Goal: Task Accomplishment & Management: Manage account settings

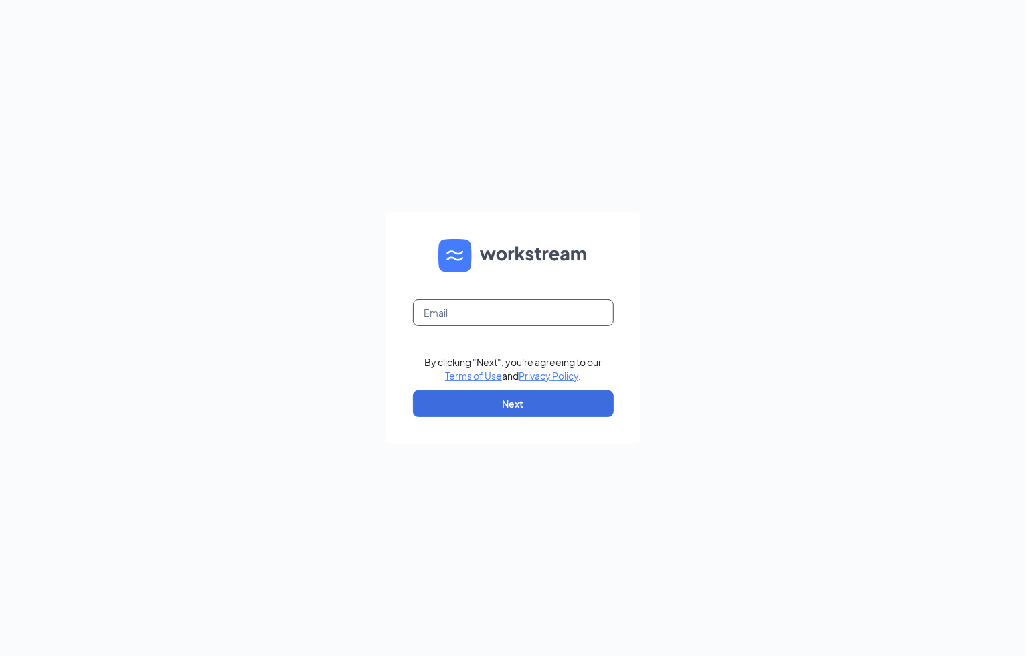
click at [509, 313] on input "text" at bounding box center [513, 312] width 201 height 27
type input "jessiew@aspenhealth.com"
click at [512, 400] on button "Next" at bounding box center [513, 403] width 201 height 27
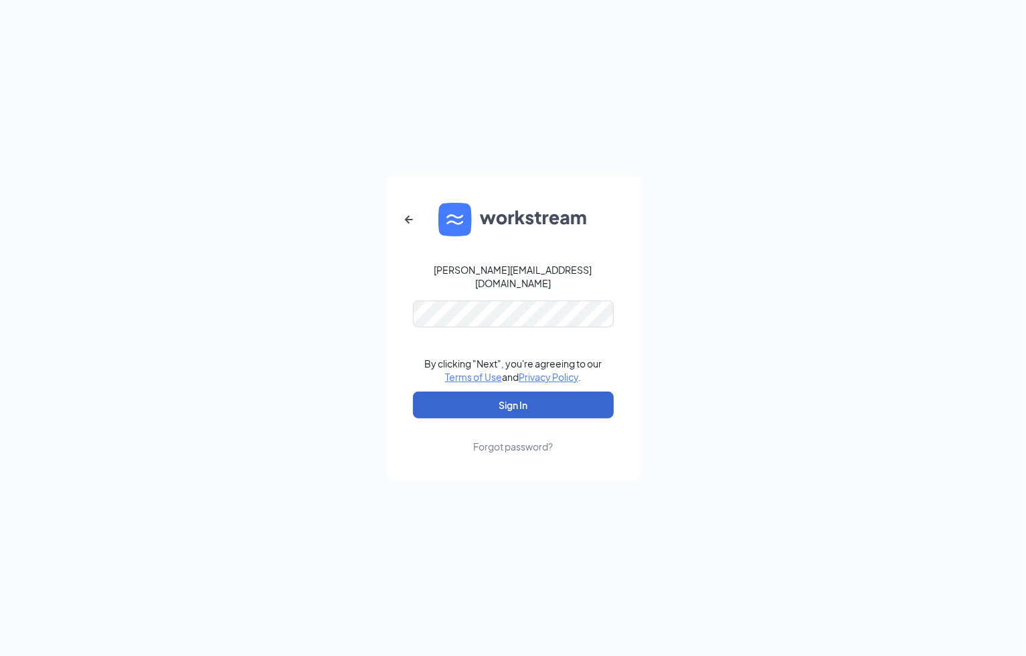
click at [542, 396] on button "Sign In" at bounding box center [513, 405] width 201 height 27
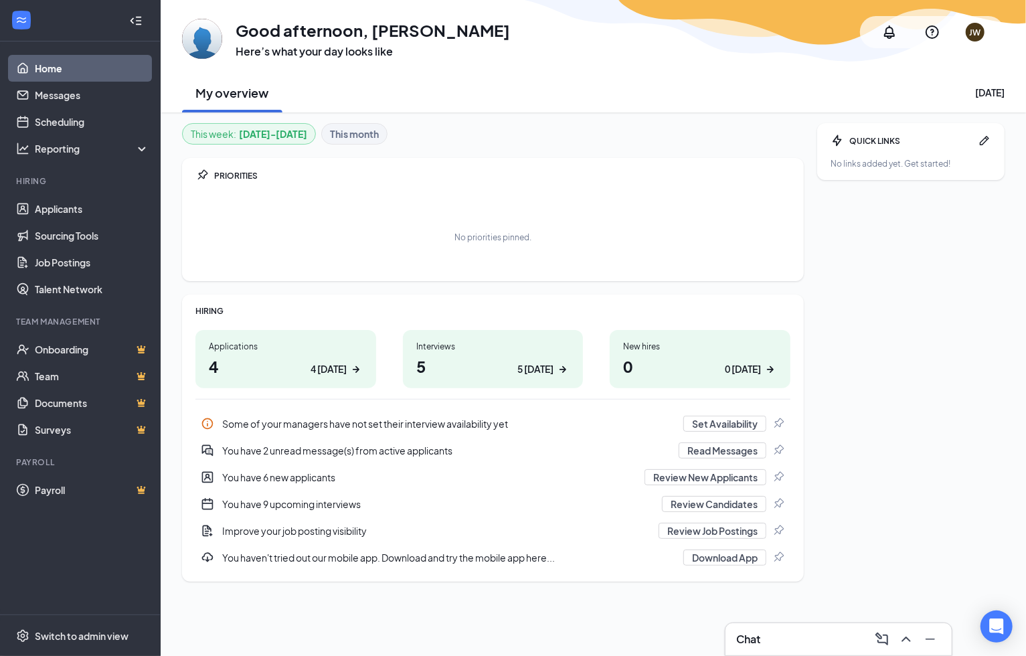
click at [461, 353] on div "Interviews 5 5 [DATE]" at bounding box center [493, 359] width 181 height 58
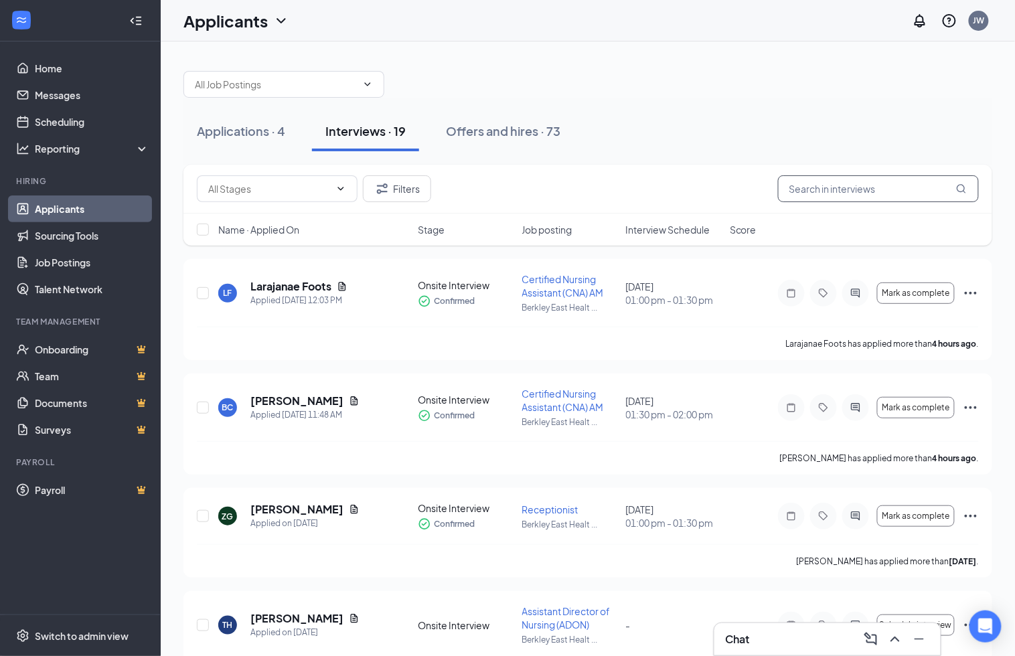
click at [830, 190] on input "text" at bounding box center [878, 188] width 201 height 27
type input "panon"
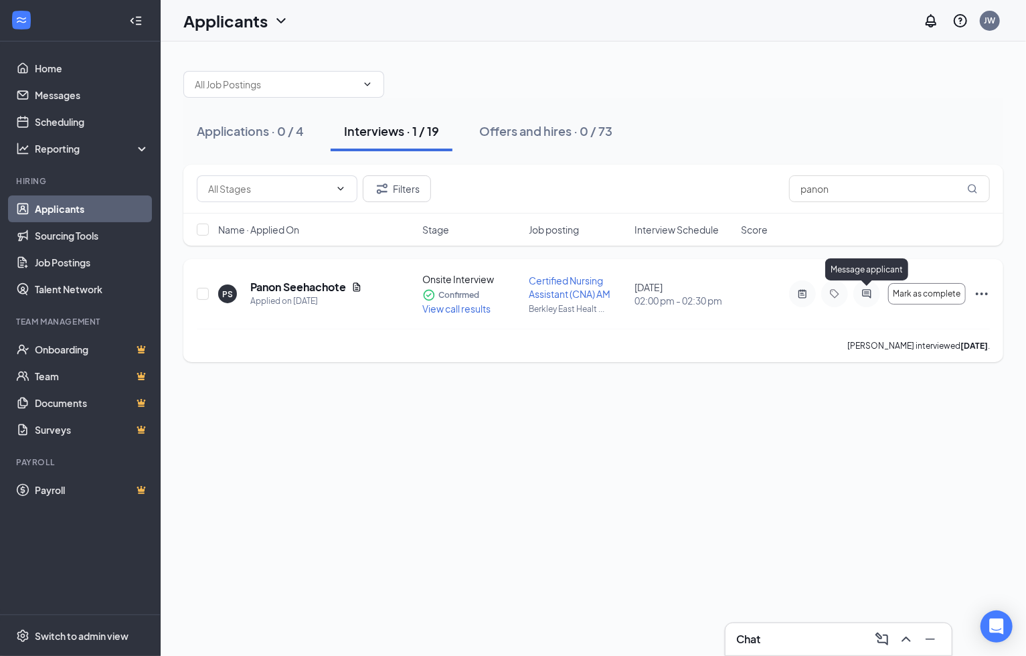
click at [866, 292] on icon "ActiveChat" at bounding box center [866, 293] width 9 height 9
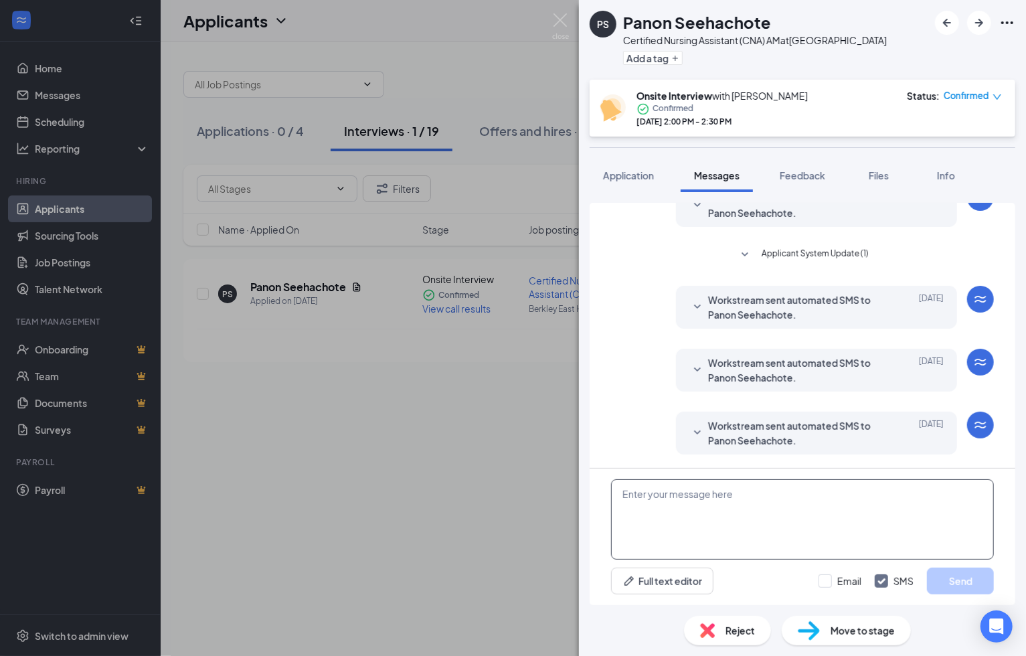
scroll to position [371, 0]
click at [715, 514] on textarea at bounding box center [802, 519] width 383 height 80
type textarea "Hi Panon,"
drag, startPoint x: 793, startPoint y: 509, endPoint x: 532, endPoint y: 473, distance: 264.2
click at [540, 475] on div "PS Panon Seehachote Certified Nursing Assistant (CNA) AM at [GEOGRAPHIC_DATA] A…" at bounding box center [513, 328] width 1026 height 656
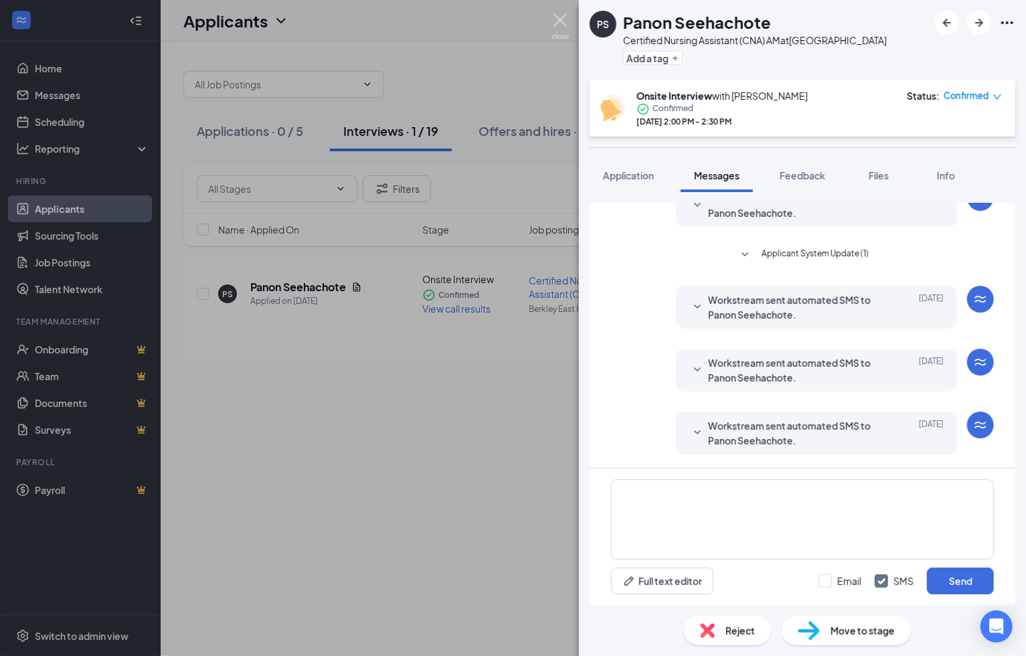
click at [558, 22] on img at bounding box center [560, 26] width 17 height 26
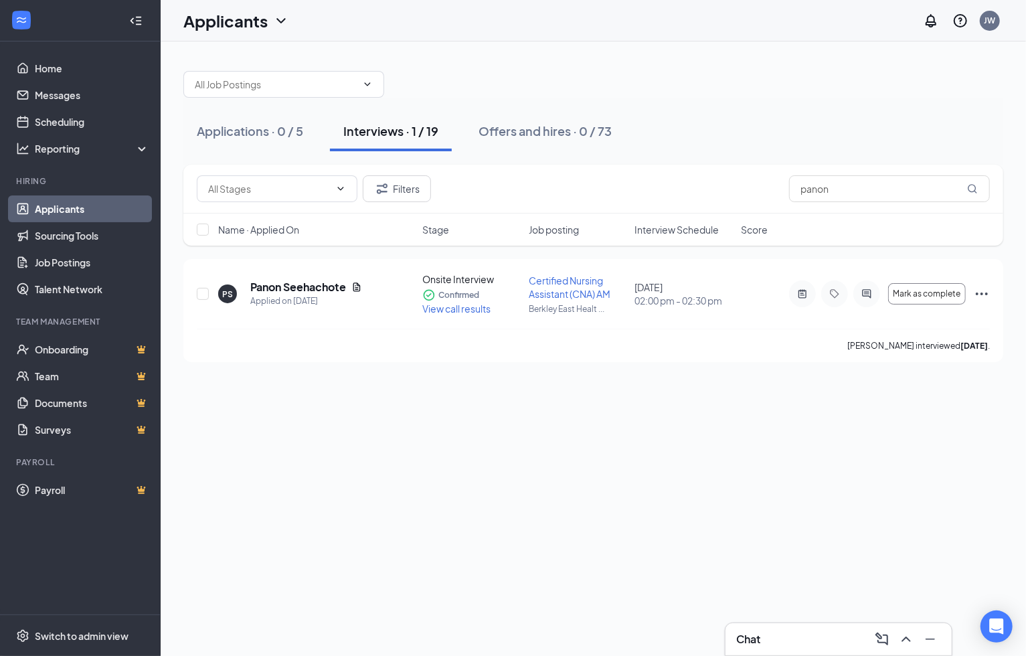
click at [77, 208] on link "Applicants" at bounding box center [92, 208] width 114 height 27
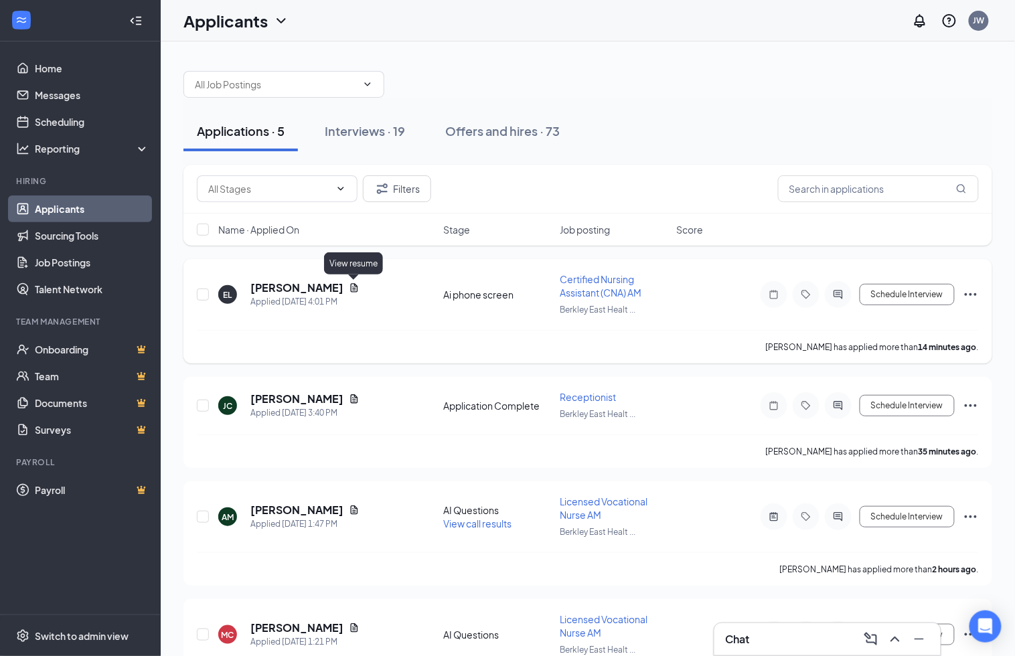
click at [353, 289] on icon "Document" at bounding box center [354, 287] width 7 height 9
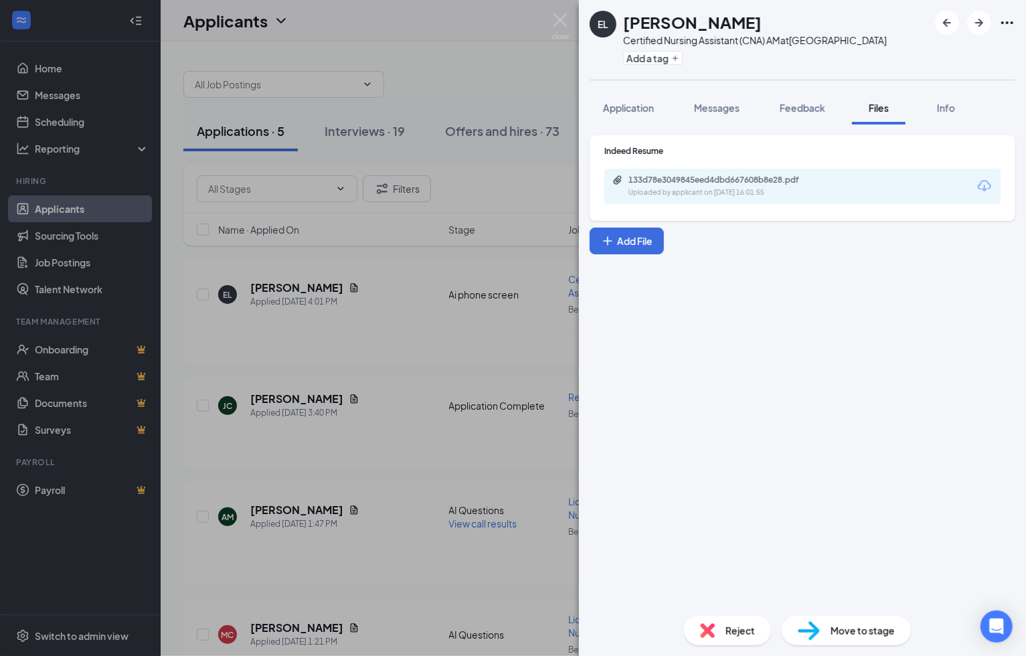
drag, startPoint x: 920, startPoint y: 389, endPoint x: 850, endPoint y: 332, distance: 89.9
click at [917, 389] on div "Indeed Resume 133d78e3049845eed4dbd667608b8e28.pdf Uploaded by applicant on [DA…" at bounding box center [802, 365] width 447 height 481
click at [623, 114] on span "Application" at bounding box center [628, 108] width 51 height 12
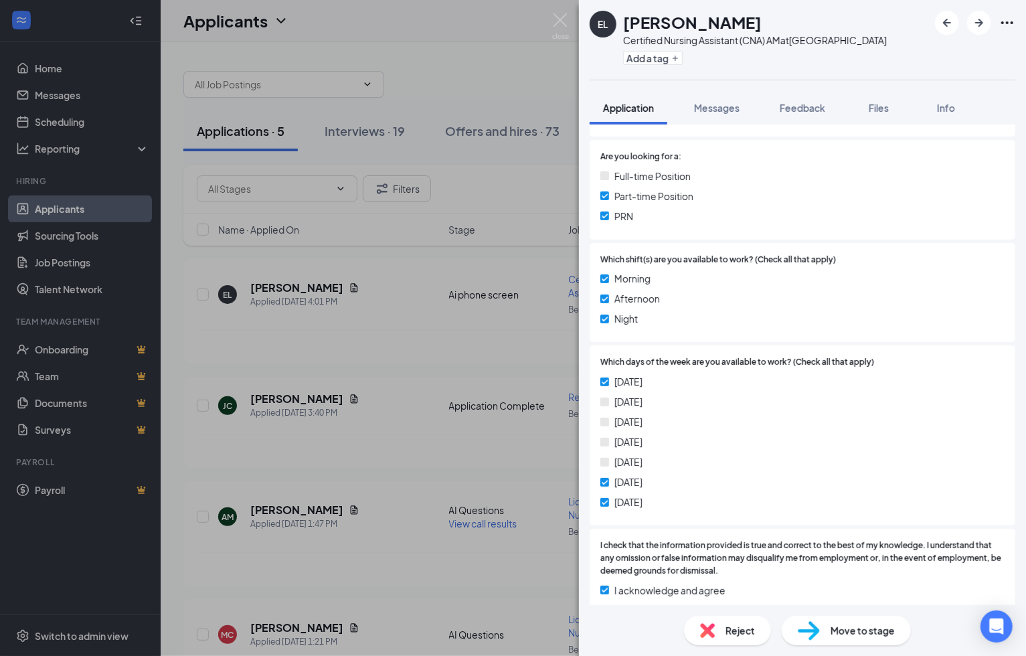
scroll to position [446, 0]
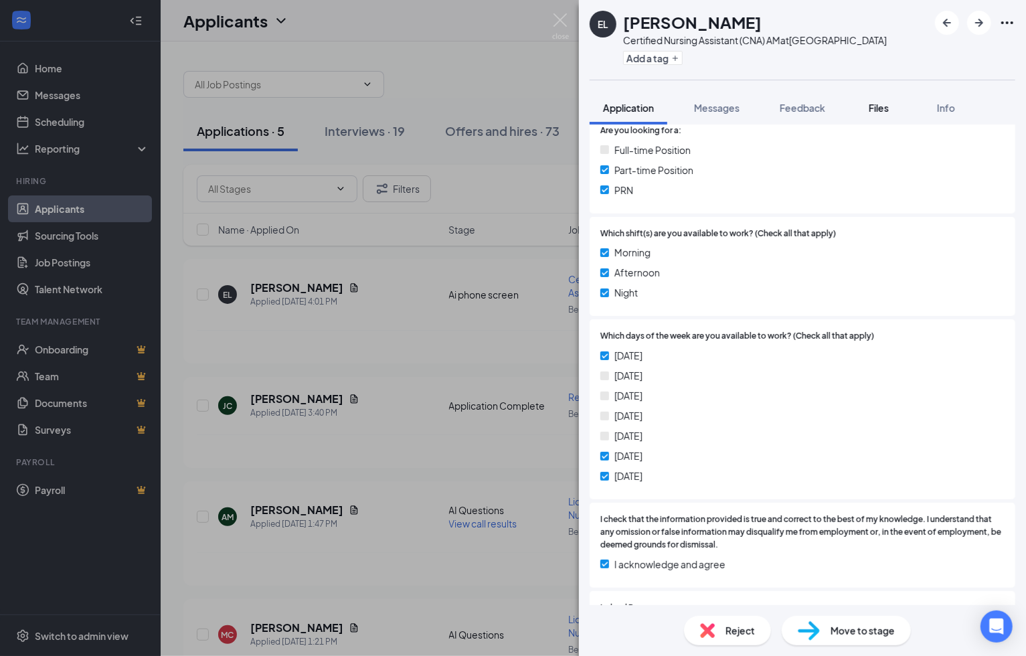
click at [885, 114] on span "Files" at bounding box center [879, 108] width 20 height 12
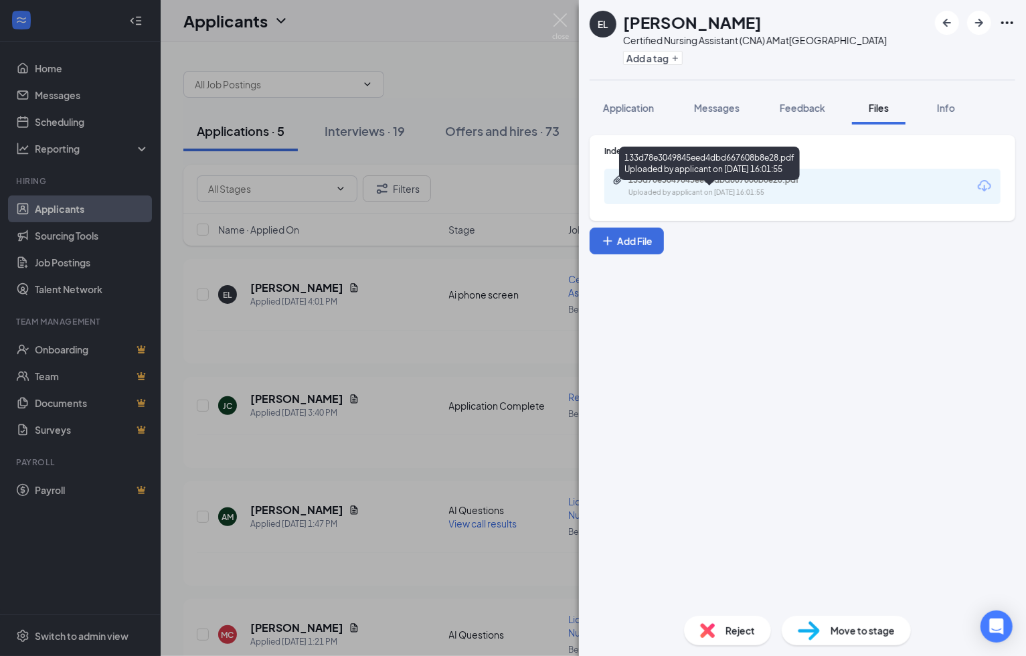
click at [720, 185] on div "133d78e3049845eed4dbd667608b8e28.pdf" at bounding box center [722, 180] width 187 height 11
click at [869, 623] on span "Move to stage" at bounding box center [863, 630] width 64 height 15
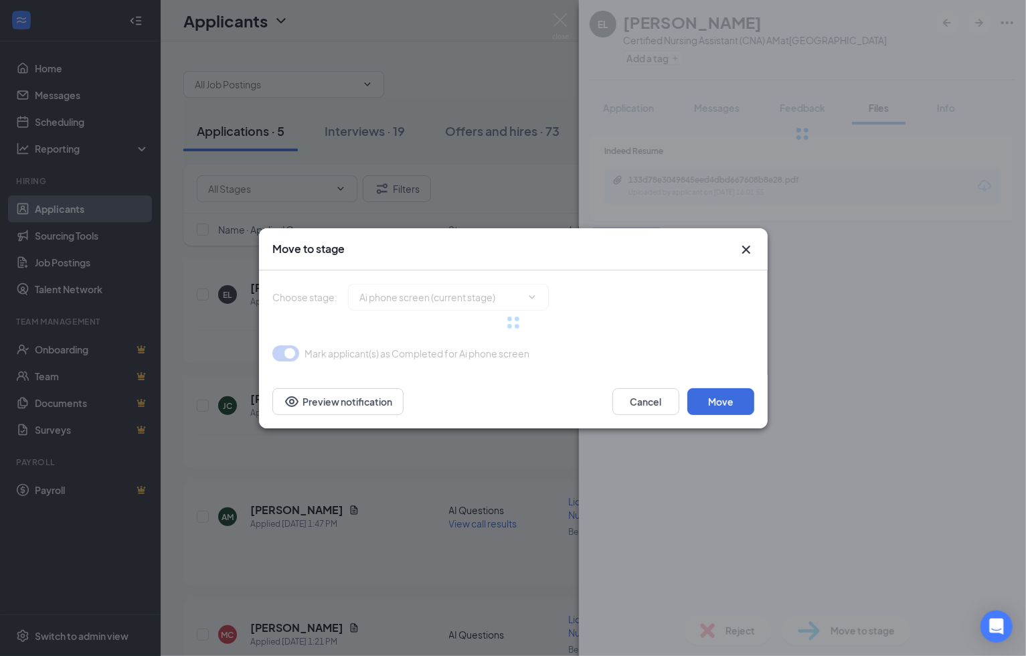
type input "Application Complete (next stage)"
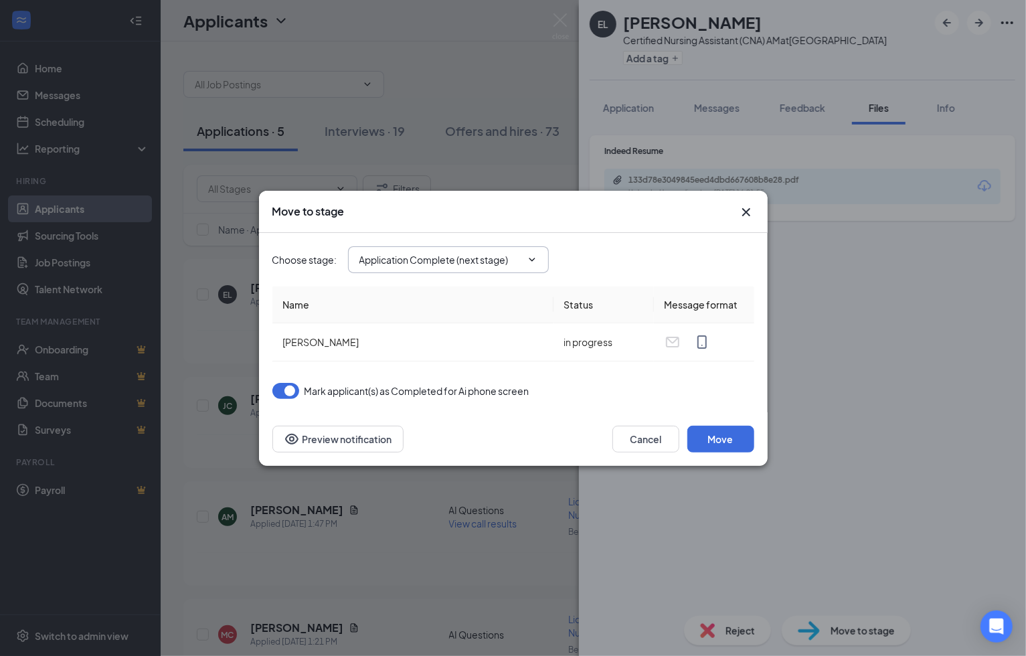
click at [536, 256] on icon "ChevronDown" at bounding box center [532, 259] width 11 height 11
click at [614, 248] on div "Choose stage : Application Complete (next stage)" at bounding box center [513, 259] width 482 height 27
click at [531, 264] on span "Application Complete (next stage)" at bounding box center [448, 259] width 201 height 27
drag, startPoint x: 524, startPoint y: 262, endPoint x: 430, endPoint y: 264, distance: 93.7
click at [524, 262] on span at bounding box center [530, 259] width 13 height 11
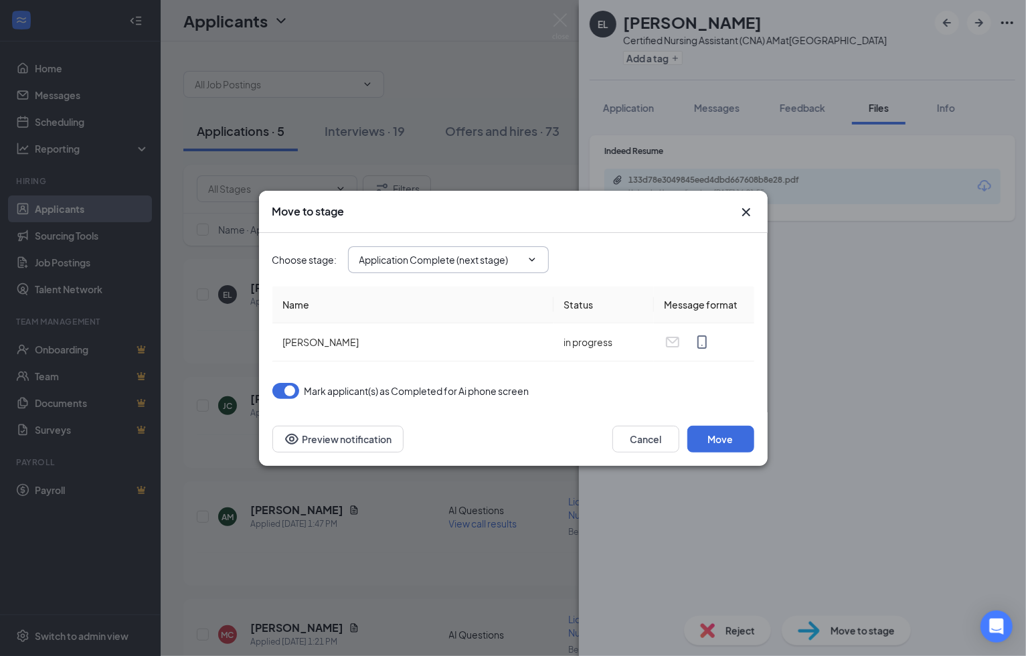
click at [289, 389] on button "button" at bounding box center [285, 391] width 27 height 16
click at [531, 257] on icon "ChevronDown" at bounding box center [532, 259] width 11 height 11
click at [532, 437] on div "Cancel Move Preview notification" at bounding box center [513, 439] width 482 height 27
click at [636, 437] on button "Cancel" at bounding box center [646, 439] width 67 height 27
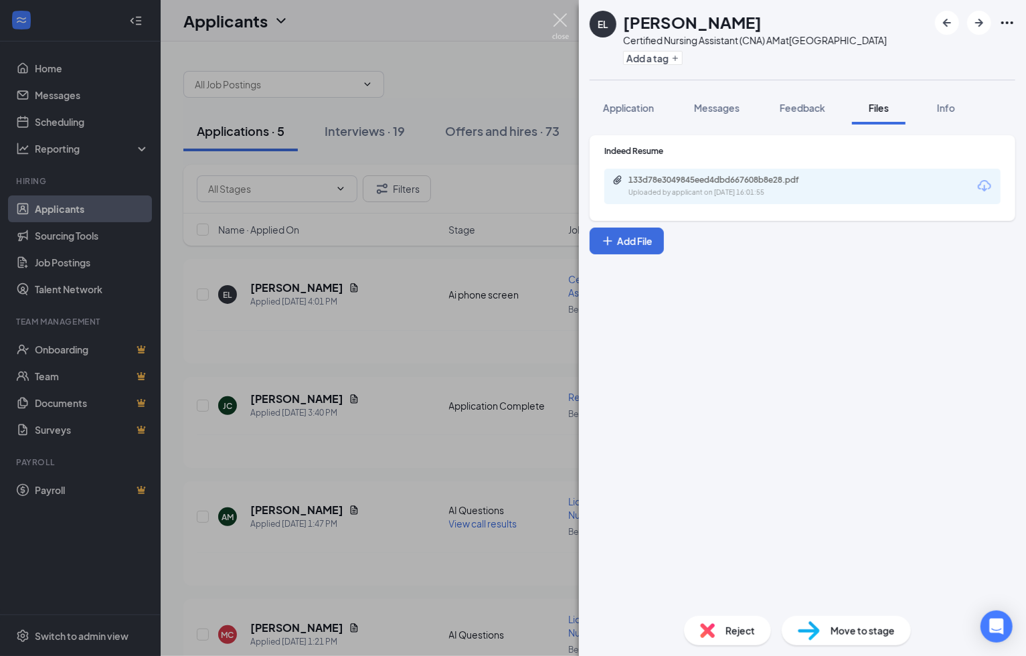
click at [559, 25] on img at bounding box center [560, 26] width 17 height 26
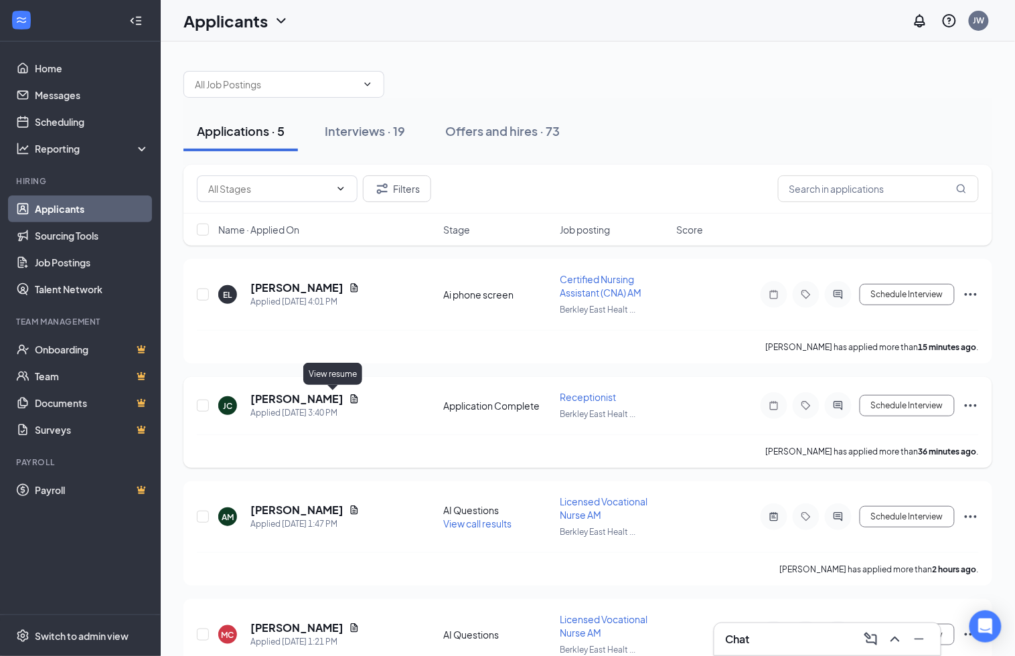
click at [349, 398] on icon "Document" at bounding box center [354, 399] width 11 height 11
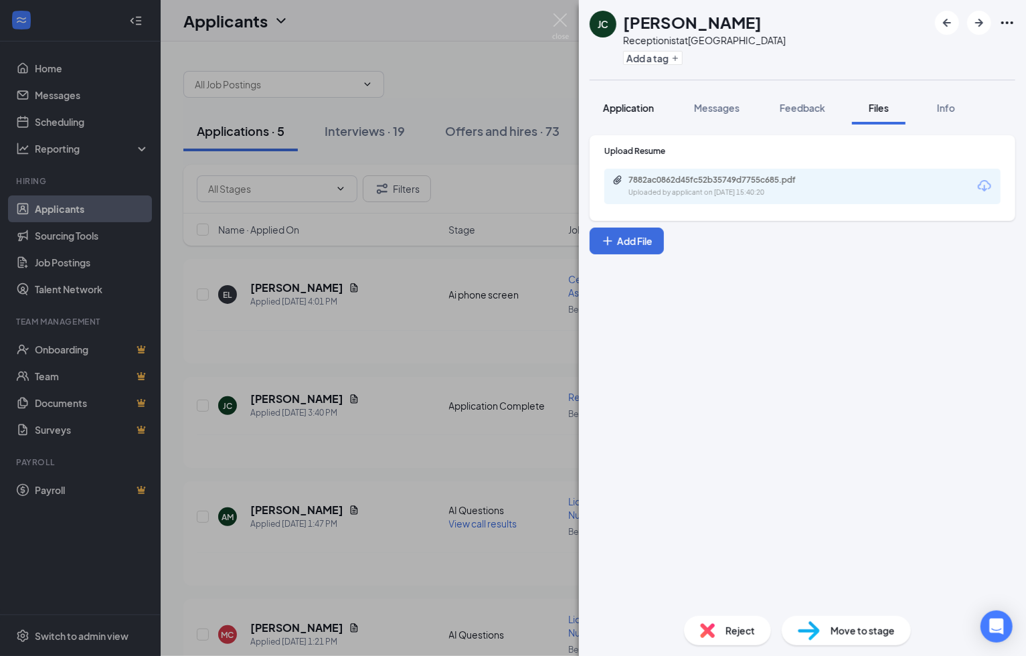
click at [629, 115] on button "Application" at bounding box center [629, 107] width 78 height 33
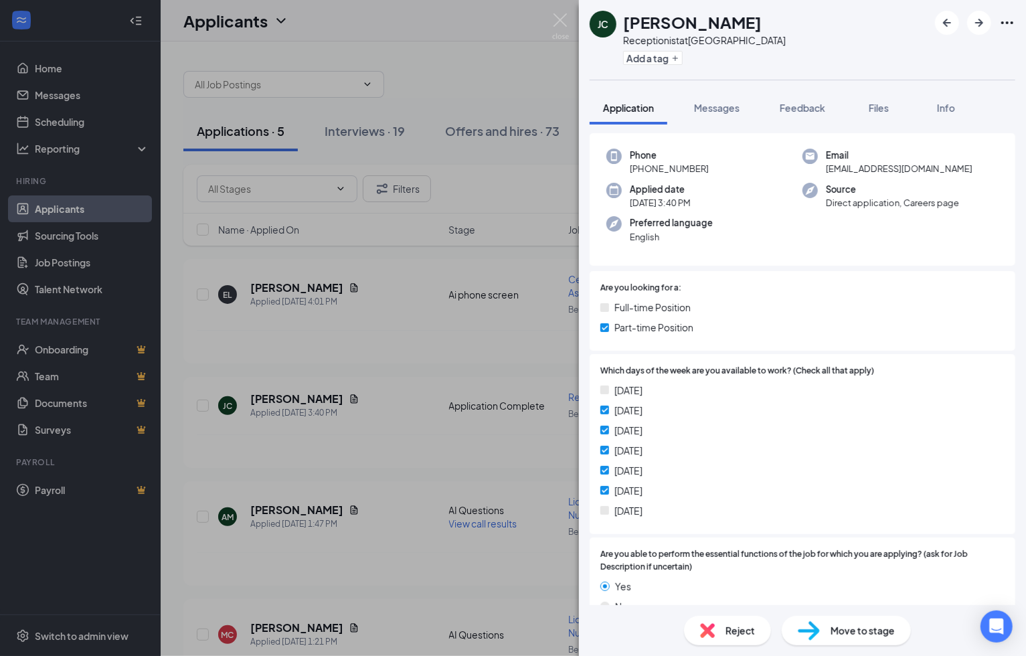
scroll to position [149, 0]
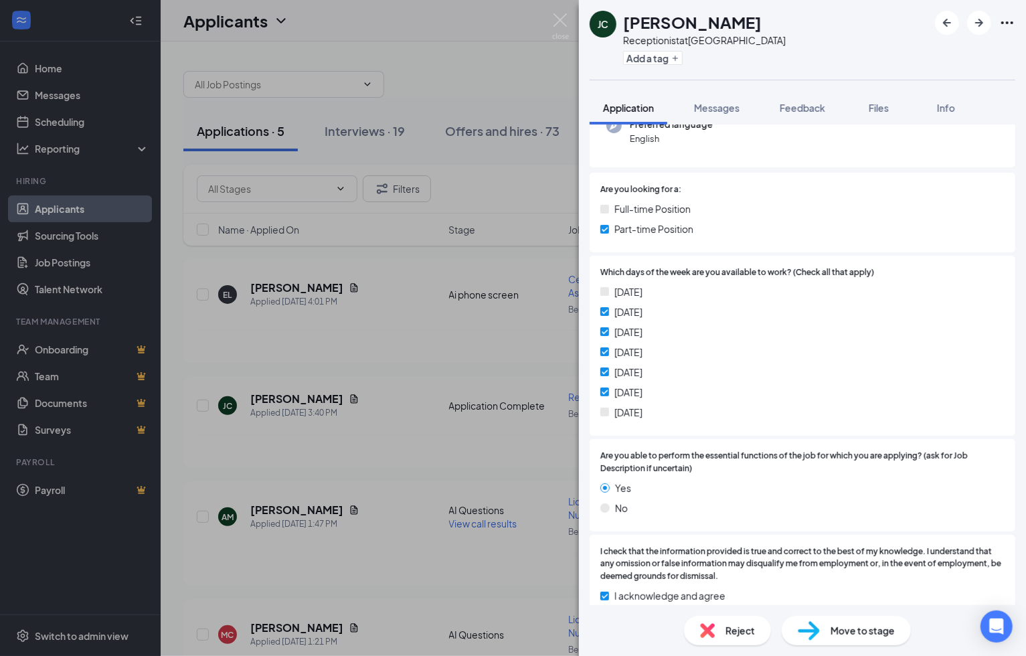
click at [748, 632] on span "Reject" at bounding box center [740, 630] width 29 height 15
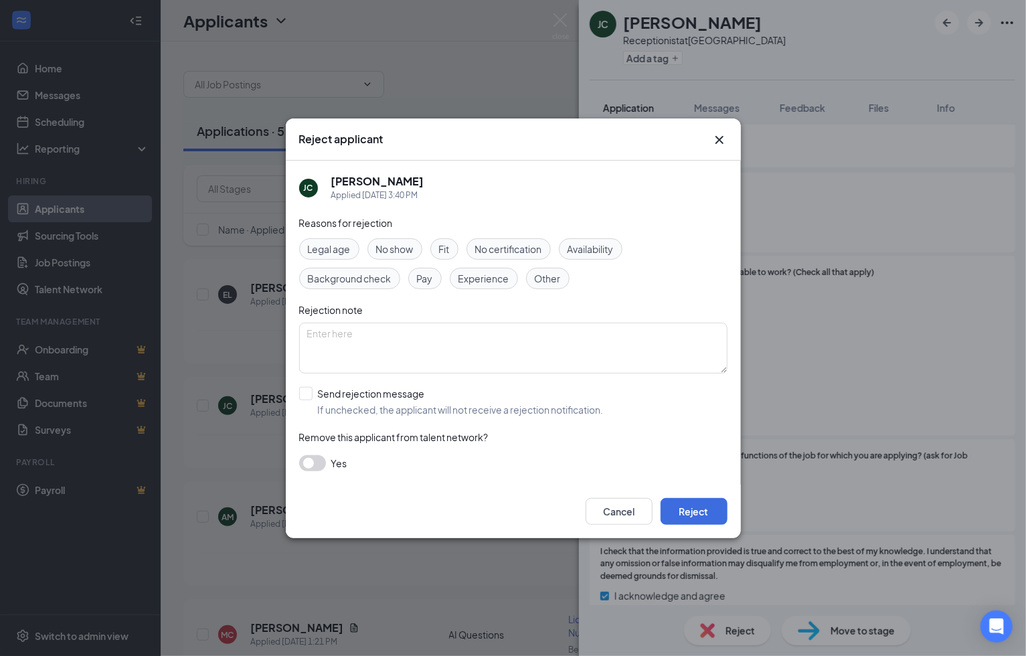
click at [598, 244] on span "Availability" at bounding box center [591, 249] width 46 height 15
click at [708, 509] on button "Reject" at bounding box center [694, 511] width 67 height 27
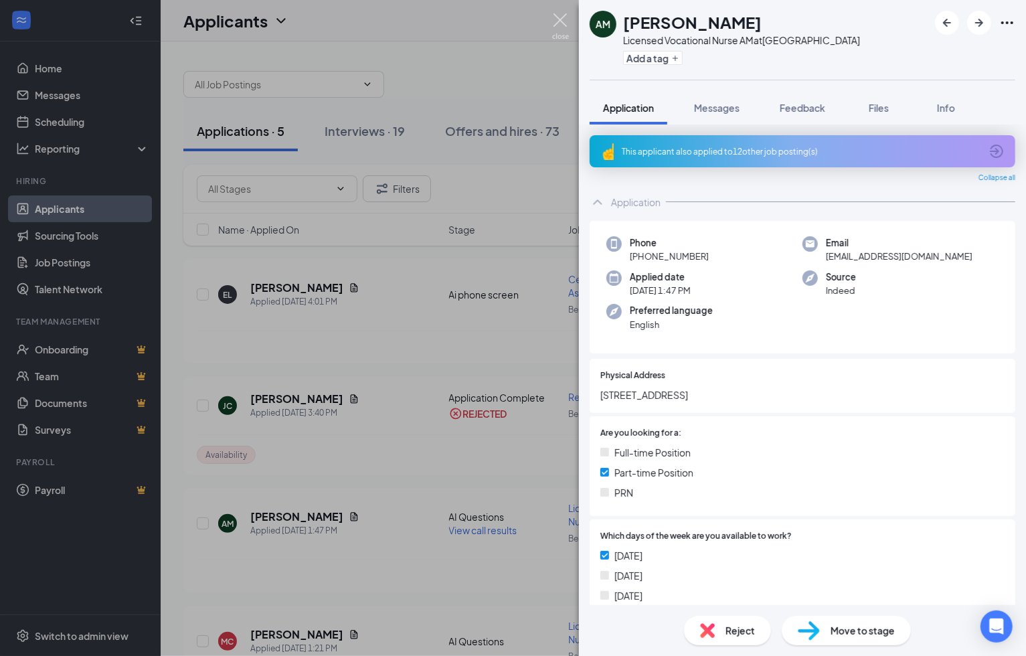
click at [557, 21] on img at bounding box center [560, 26] width 17 height 26
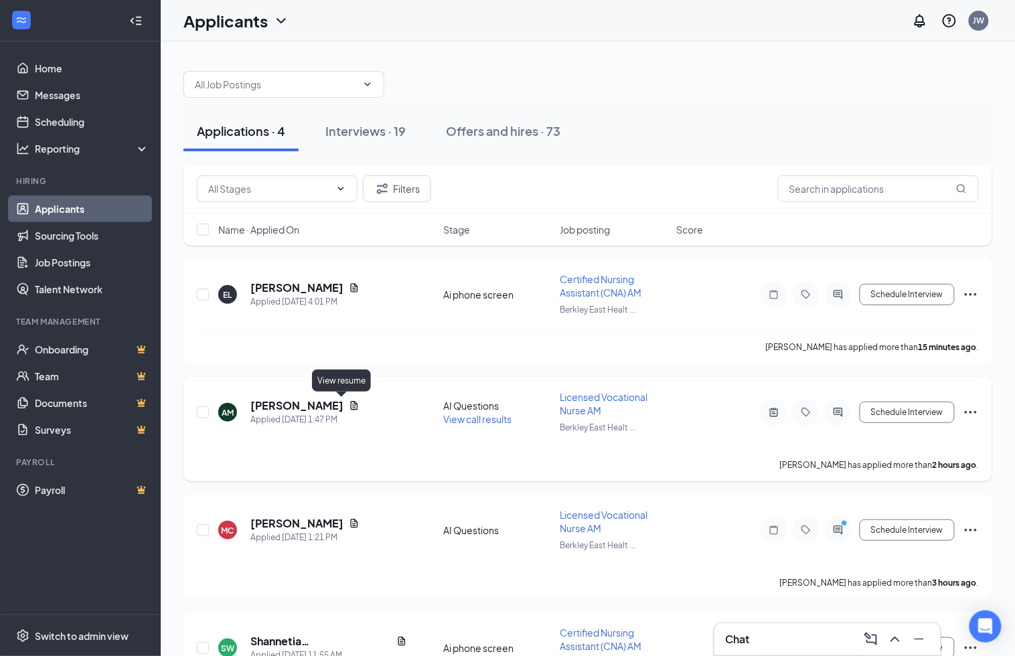
click at [349, 406] on icon "Document" at bounding box center [354, 405] width 11 height 11
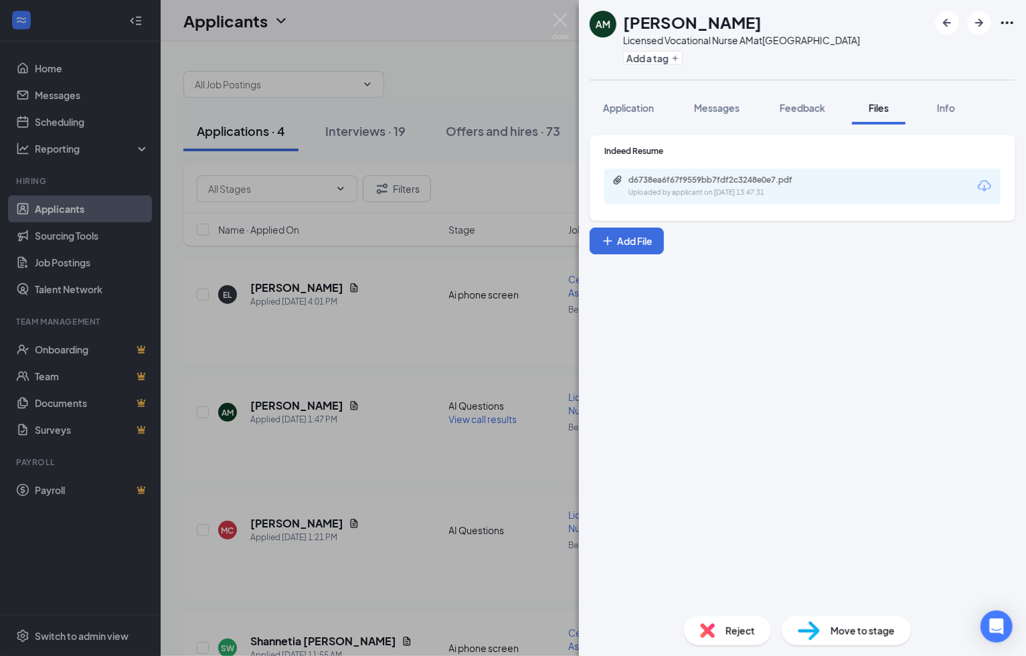
click at [844, 625] on span "Move to stage" at bounding box center [863, 630] width 64 height 15
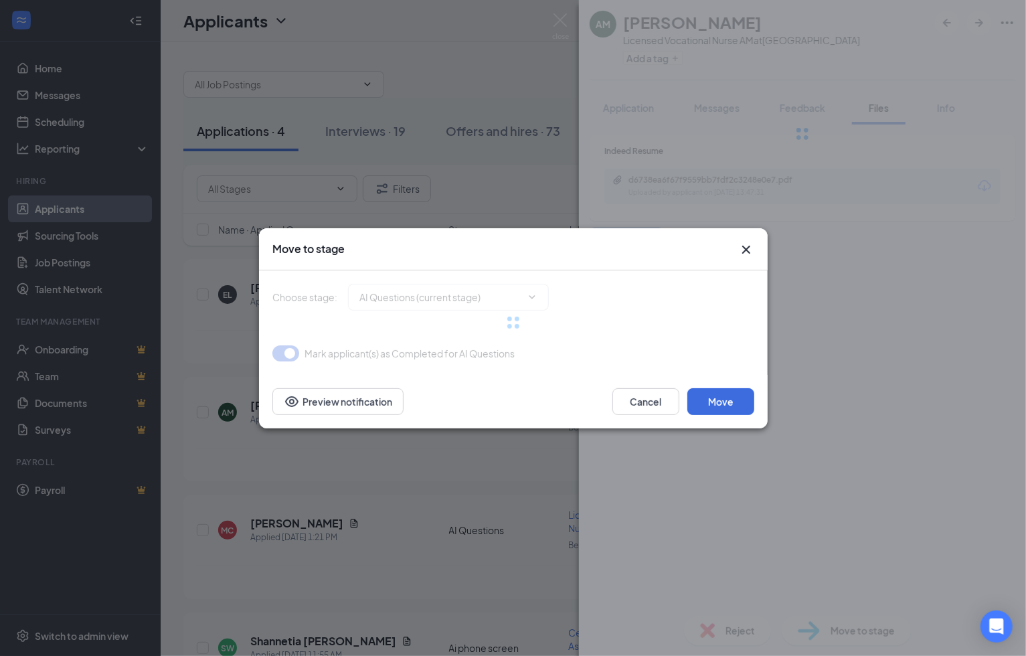
type input "Application Complete (next stage)"
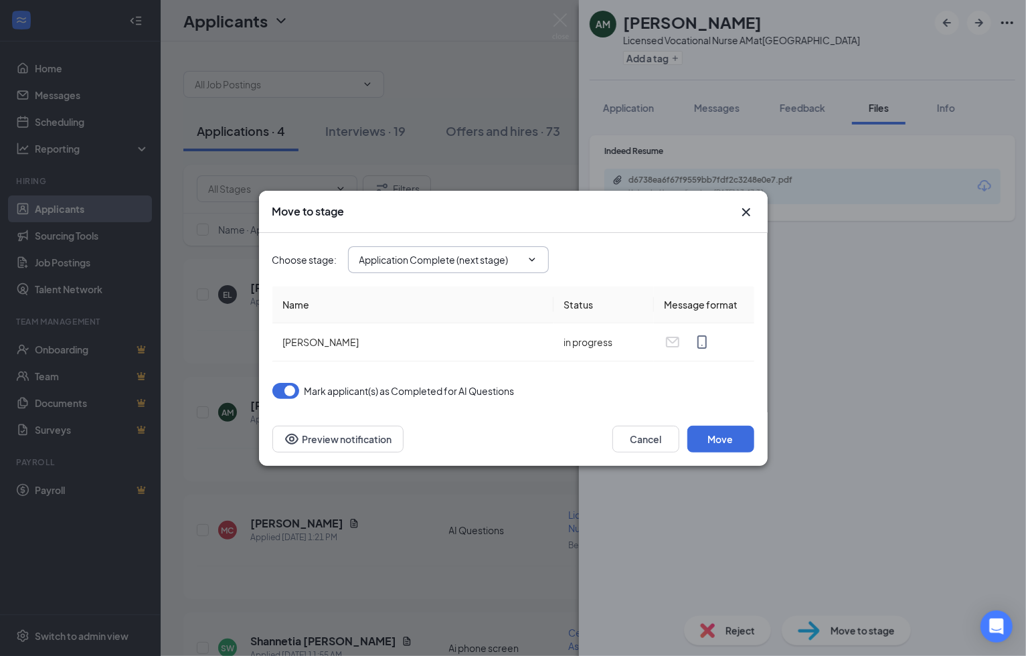
click at [538, 258] on span "Application Complete (next stage)" at bounding box center [448, 259] width 201 height 27
click at [532, 256] on icon "ChevronDown" at bounding box center [532, 259] width 11 height 11
click at [534, 259] on icon "ChevronDown" at bounding box center [532, 259] width 6 height 3
click at [744, 212] on icon "Cross" at bounding box center [746, 212] width 16 height 16
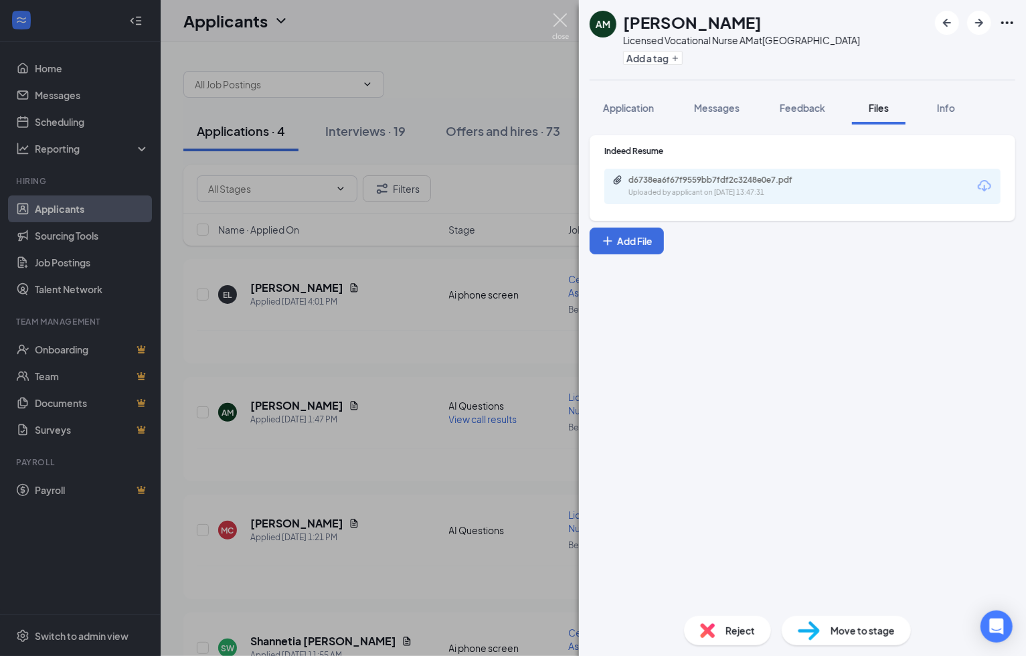
click at [564, 22] on img at bounding box center [560, 26] width 17 height 26
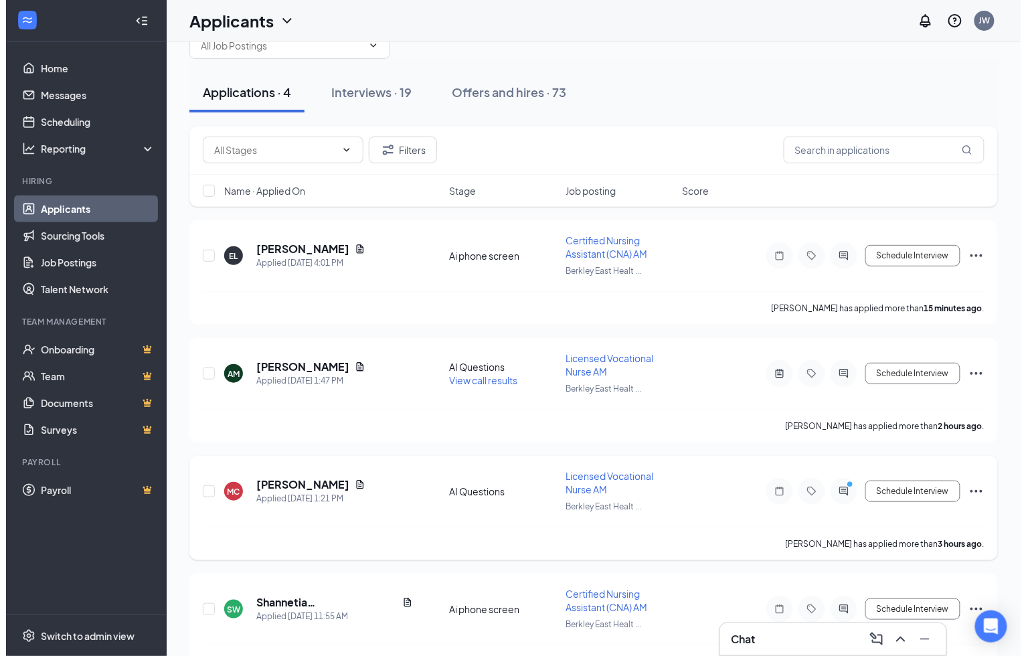
scroll to position [74, 0]
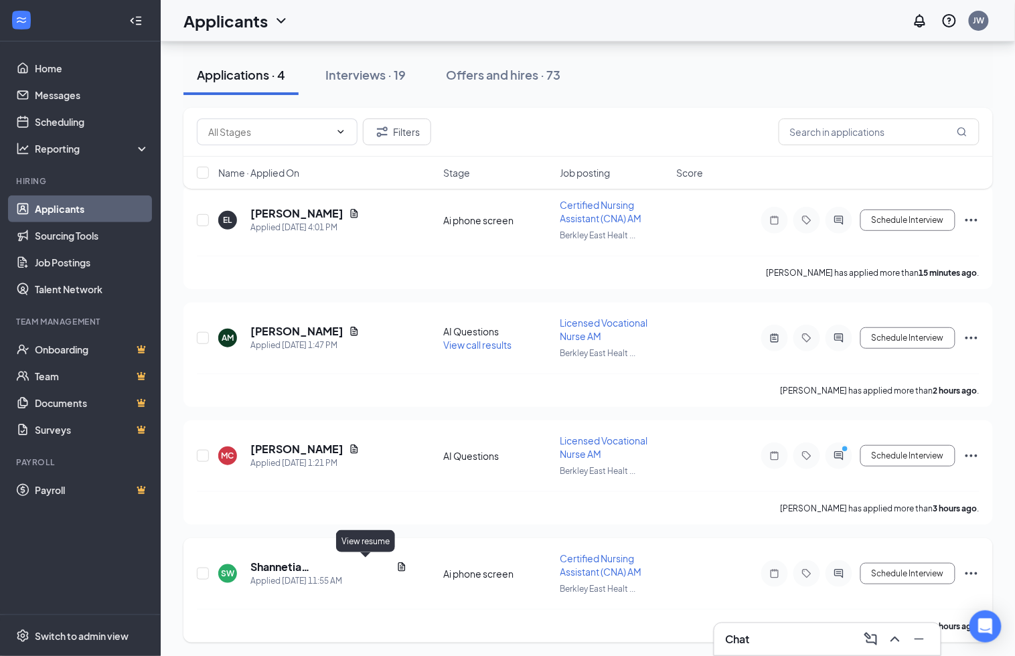
click at [396, 564] on icon "Document" at bounding box center [401, 567] width 11 height 11
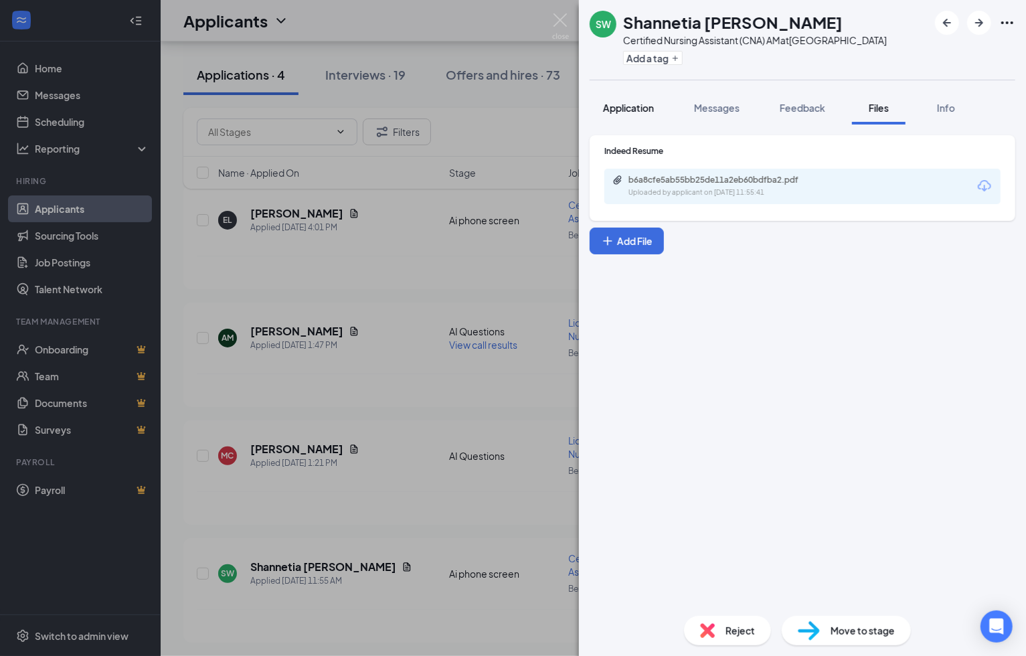
click at [631, 114] on span "Application" at bounding box center [628, 108] width 51 height 12
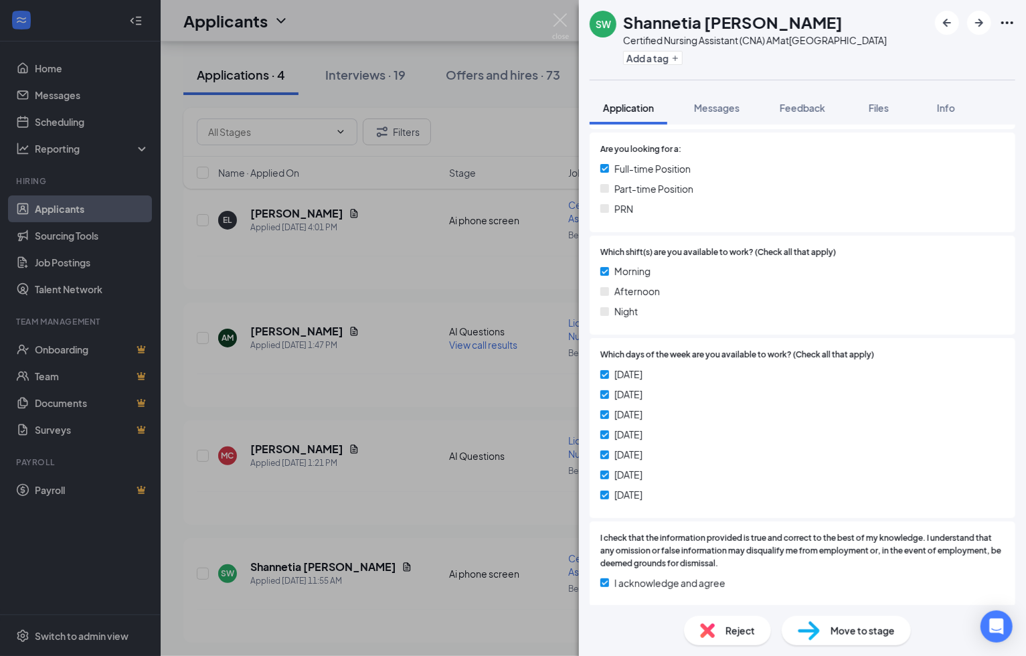
scroll to position [520, 0]
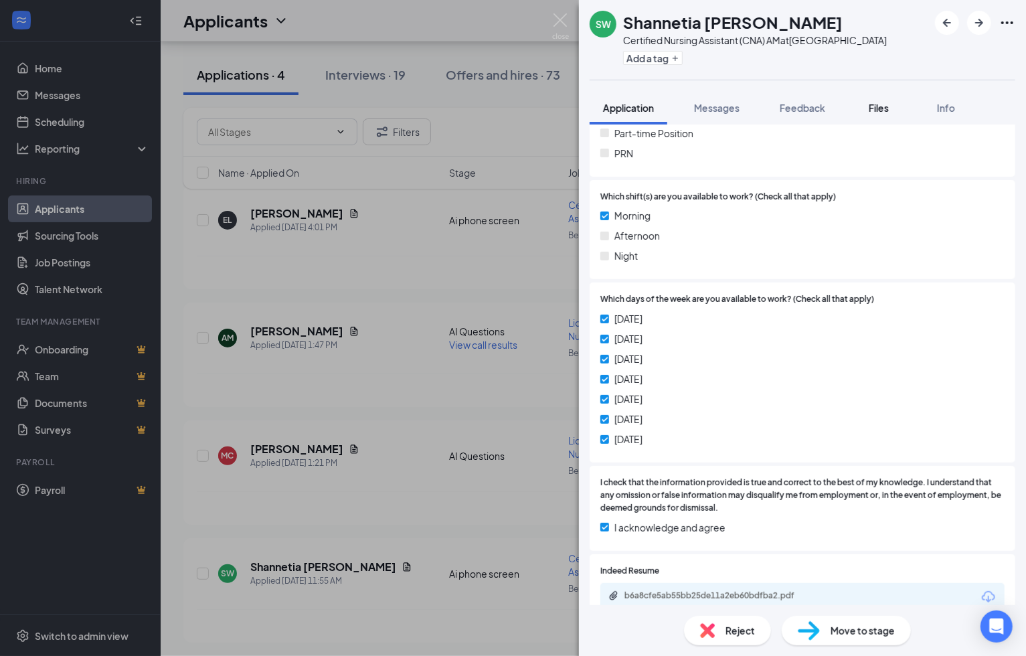
click at [871, 114] on span "Files" at bounding box center [879, 108] width 20 height 12
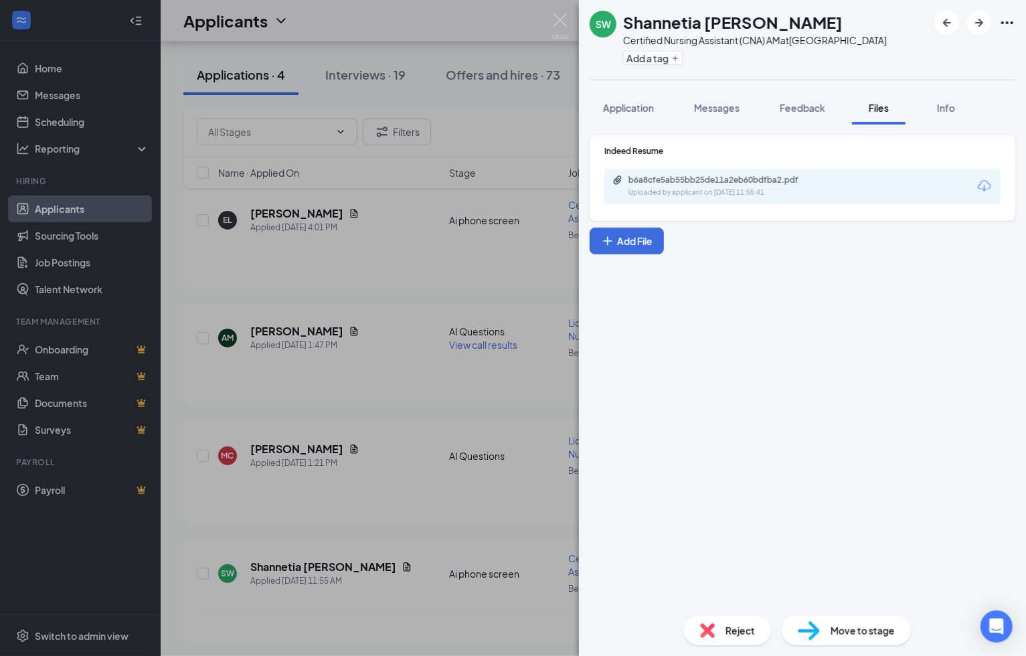
click at [866, 609] on div "Reject Move to stage" at bounding box center [802, 630] width 447 height 51
click at [873, 626] on span "Move to stage" at bounding box center [863, 630] width 64 height 15
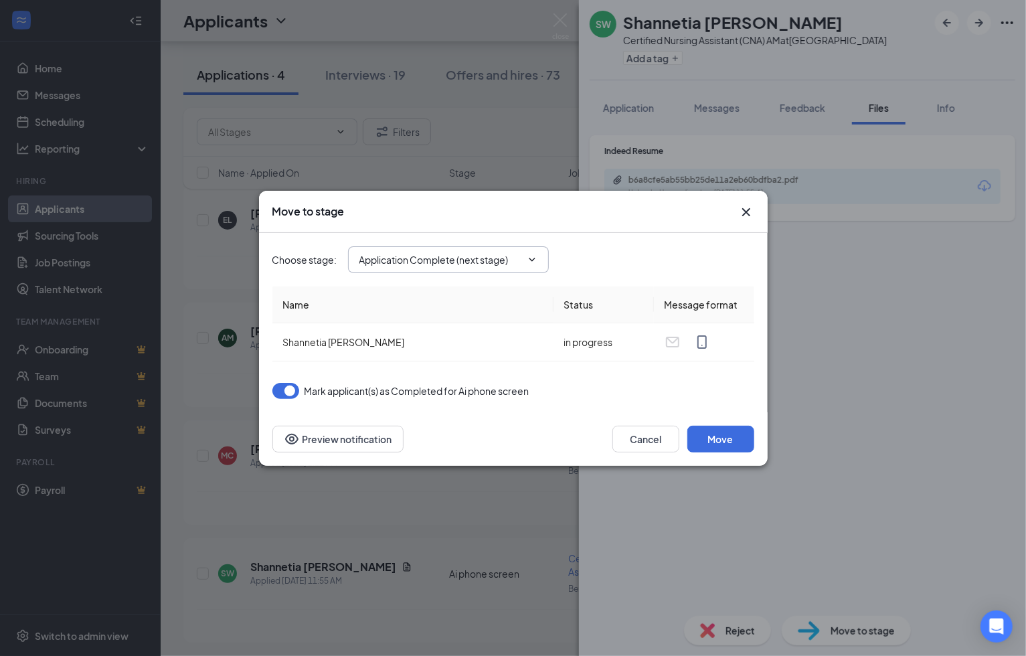
click at [540, 259] on span "Application Complete (next stage)" at bounding box center [448, 259] width 201 height 27
click at [529, 256] on icon "ChevronDown" at bounding box center [532, 259] width 11 height 11
drag, startPoint x: 529, startPoint y: 256, endPoint x: 483, endPoint y: 283, distance: 54.0
click at [527, 257] on icon "ChevronDown" at bounding box center [532, 259] width 11 height 11
click at [530, 258] on icon "ChevronDown" at bounding box center [532, 259] width 6 height 3
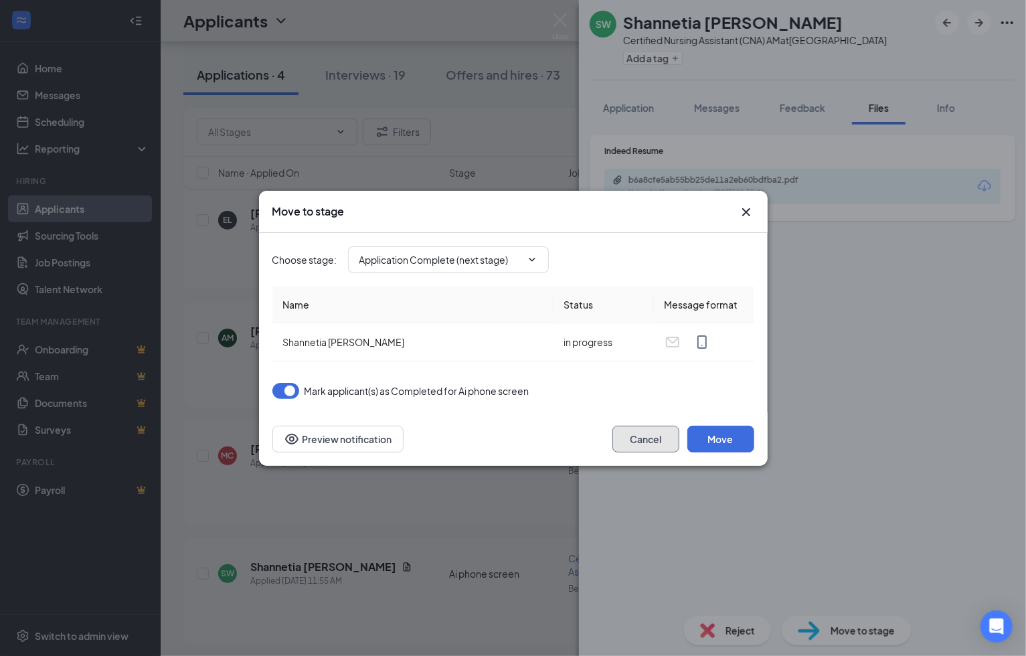
click at [647, 436] on button "Cancel" at bounding box center [646, 439] width 67 height 27
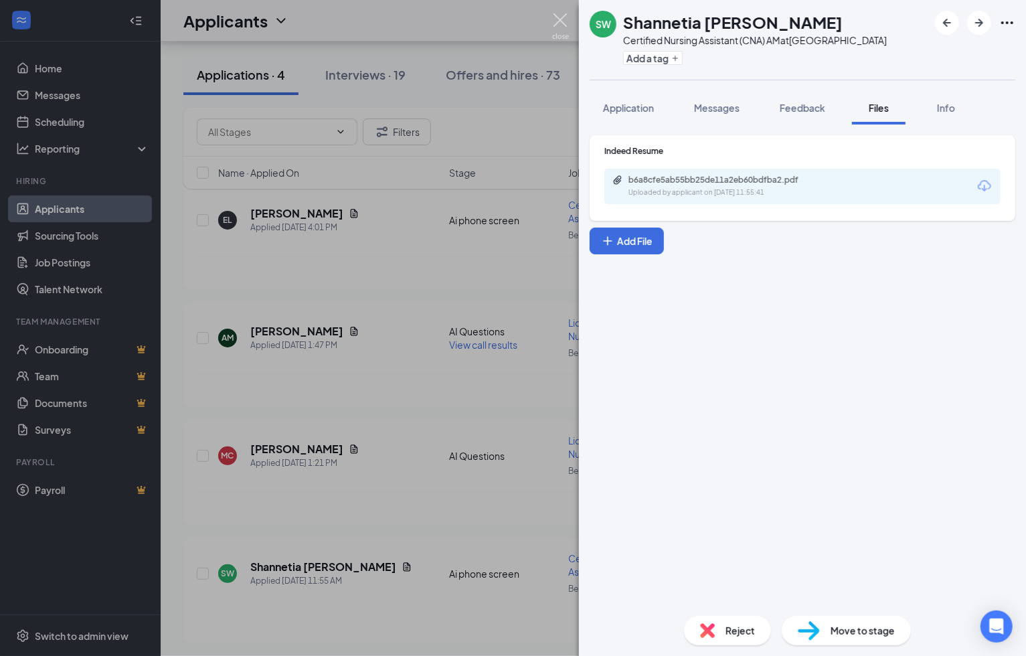
drag, startPoint x: 561, startPoint y: 23, endPoint x: 549, endPoint y: 30, distance: 14.1
click at [561, 23] on img at bounding box center [560, 26] width 17 height 26
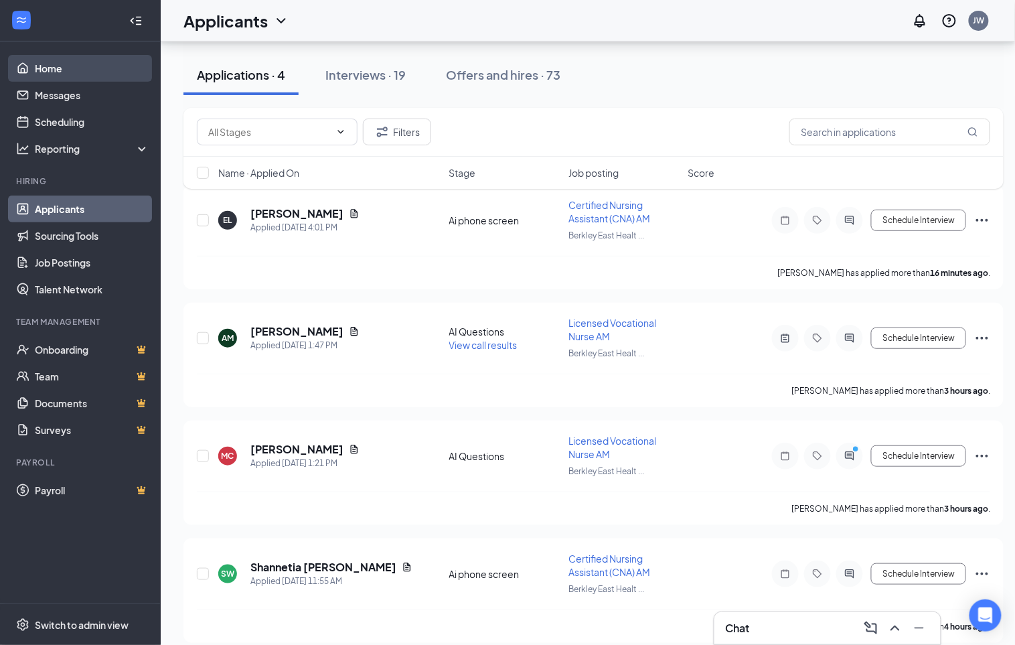
click at [64, 72] on link "Home" at bounding box center [92, 68] width 114 height 27
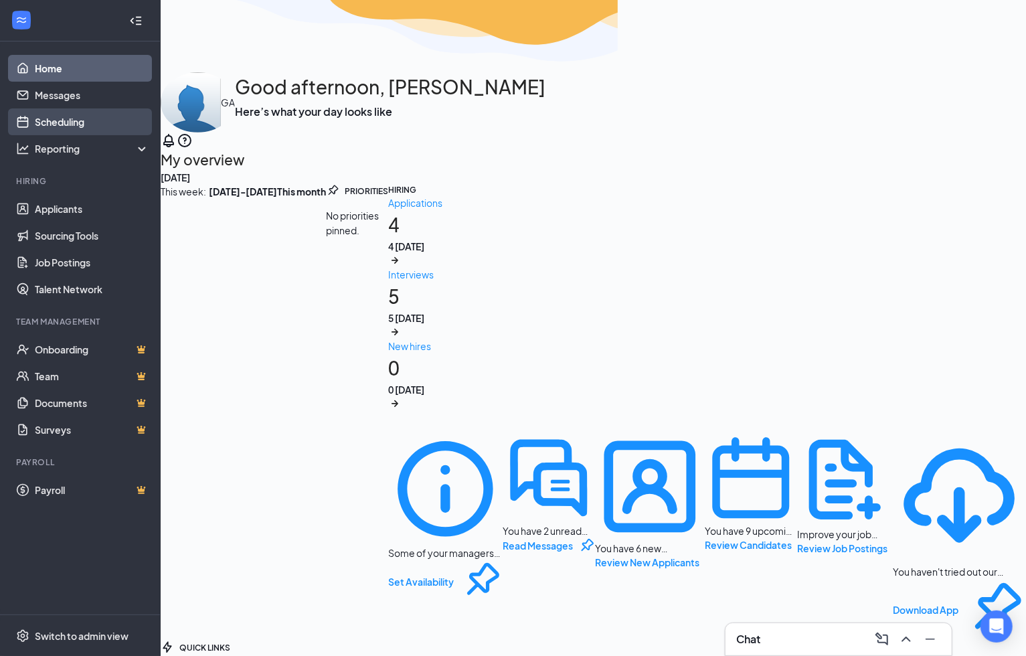
click at [77, 124] on link "Scheduling" at bounding box center [92, 121] width 114 height 27
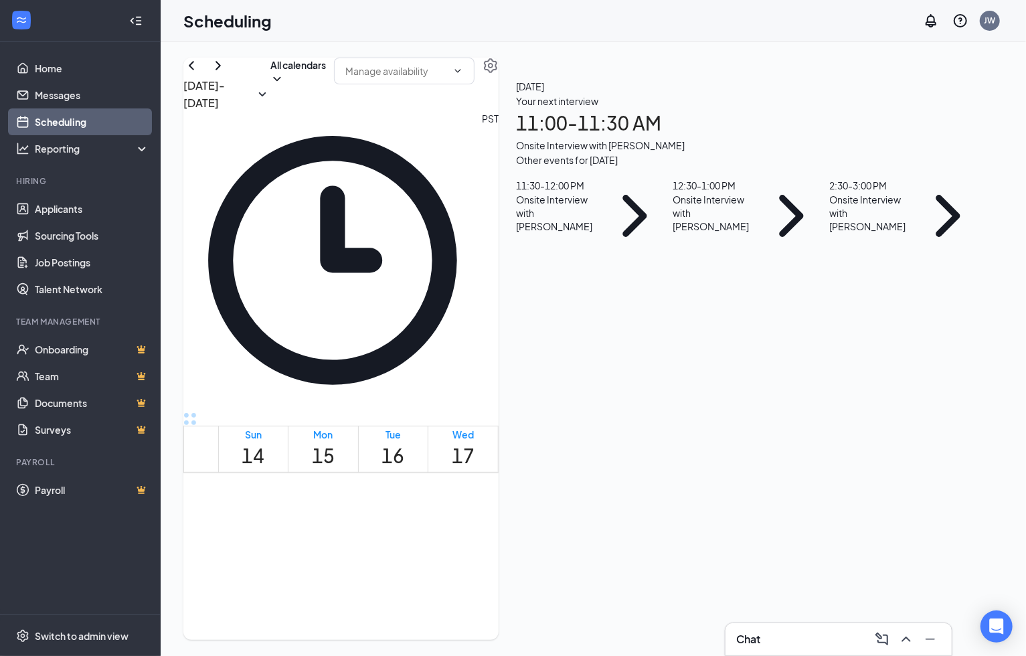
scroll to position [435, 0]
click at [404, 441] on h1 "16" at bounding box center [393, 455] width 23 height 29
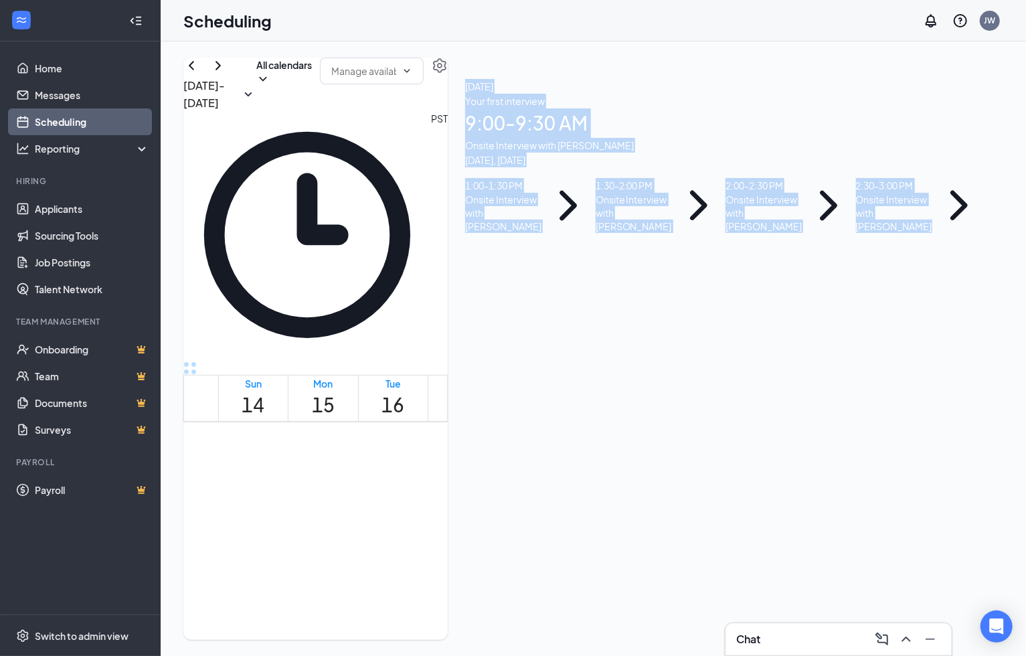
drag, startPoint x: 767, startPoint y: 89, endPoint x: 985, endPoint y: 531, distance: 492.8
click at [985, 254] on div "[DATE] Your first interview 9:00 - 9:30 AM Onsite Interview with [PERSON_NAME] …" at bounding box center [726, 156] width 556 height 197
drag, startPoint x: 985, startPoint y: 531, endPoint x: 904, endPoint y: 514, distance: 83.4
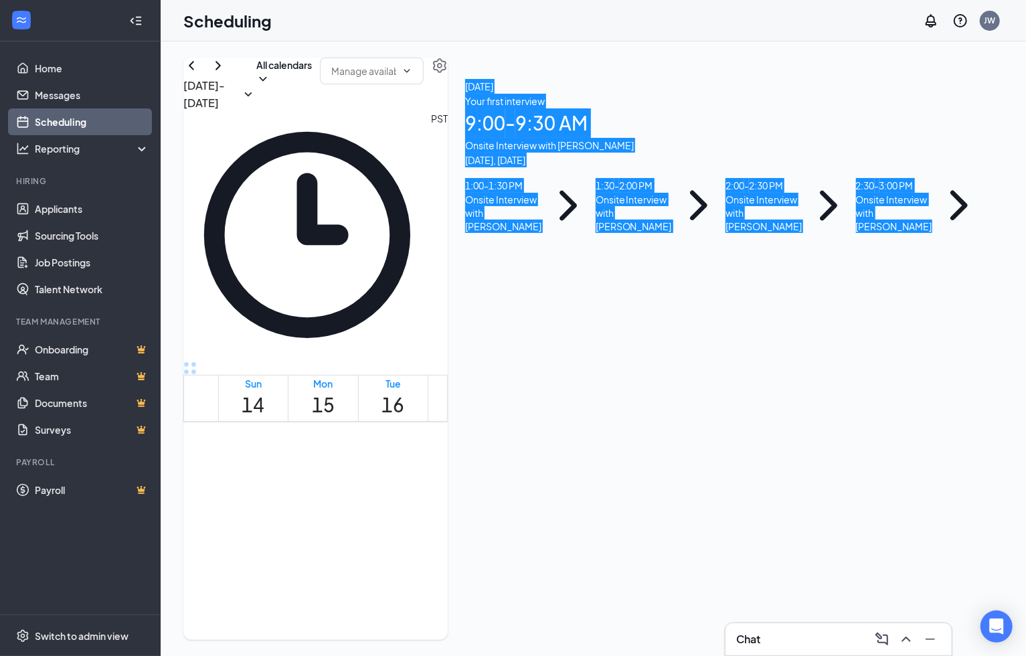
scroll to position [435, 0]
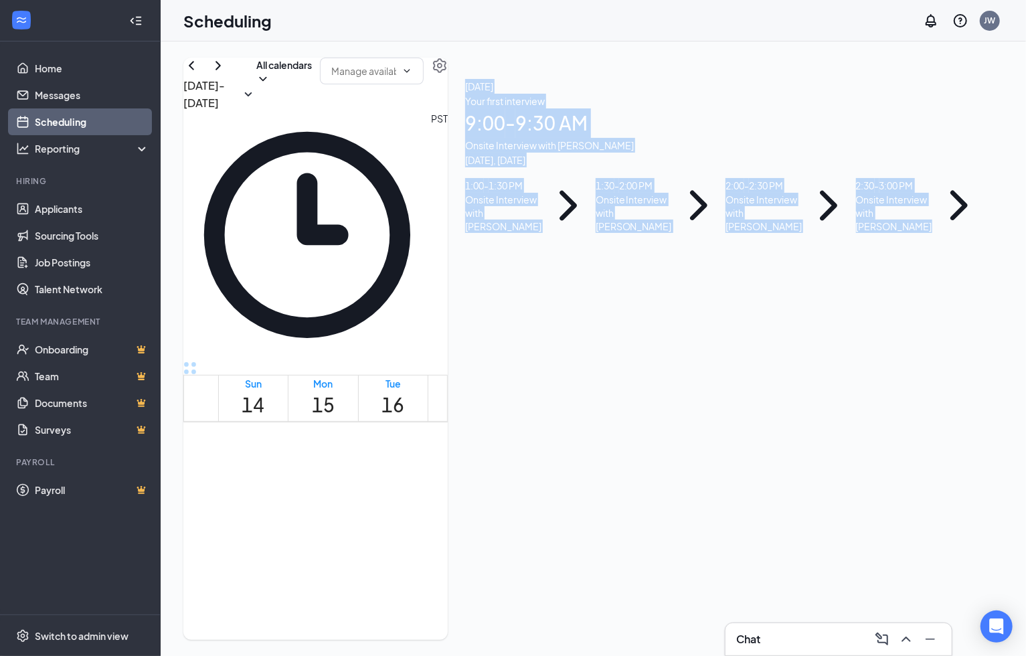
click at [406, 62] on div "[DATE] - [DATE] All calendars PST Sun 14 Mon 15 Tue 16 Wed 17 Thu 18 Fri 19 Sat…" at bounding box center [315, 349] width 264 height 582
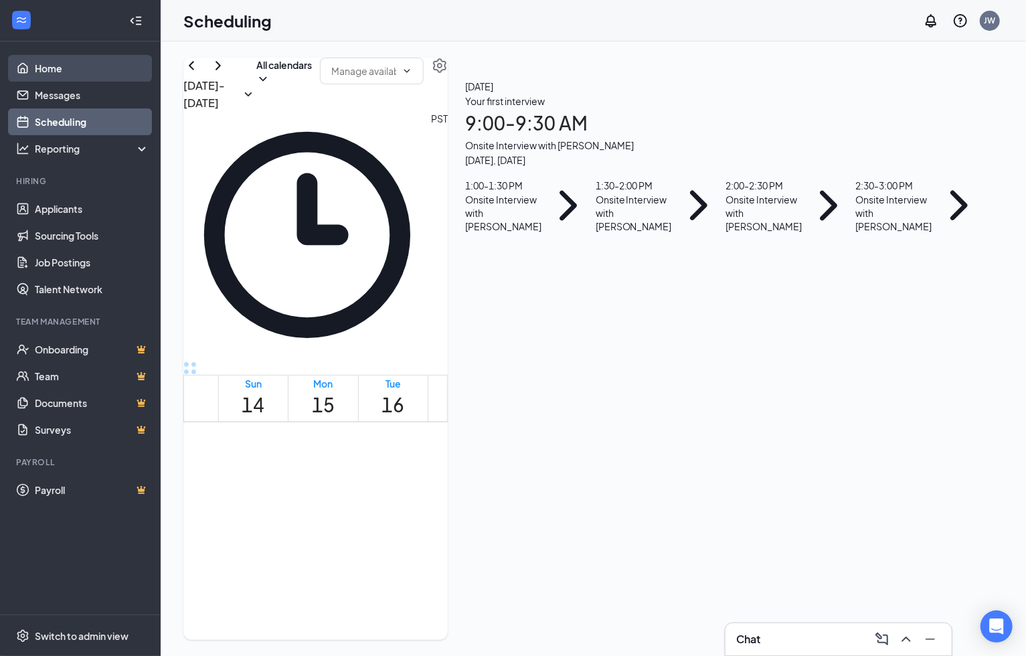
click at [58, 63] on link "Home" at bounding box center [92, 68] width 114 height 27
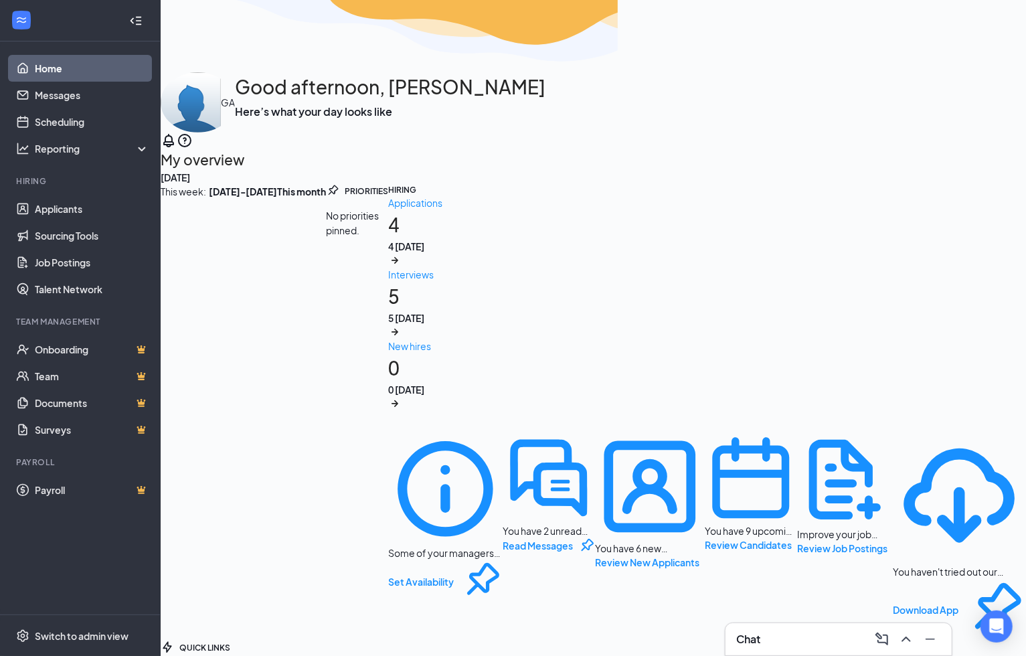
click at [236, 647] on icon "Pen" at bounding box center [236, 647] width 0 height 0
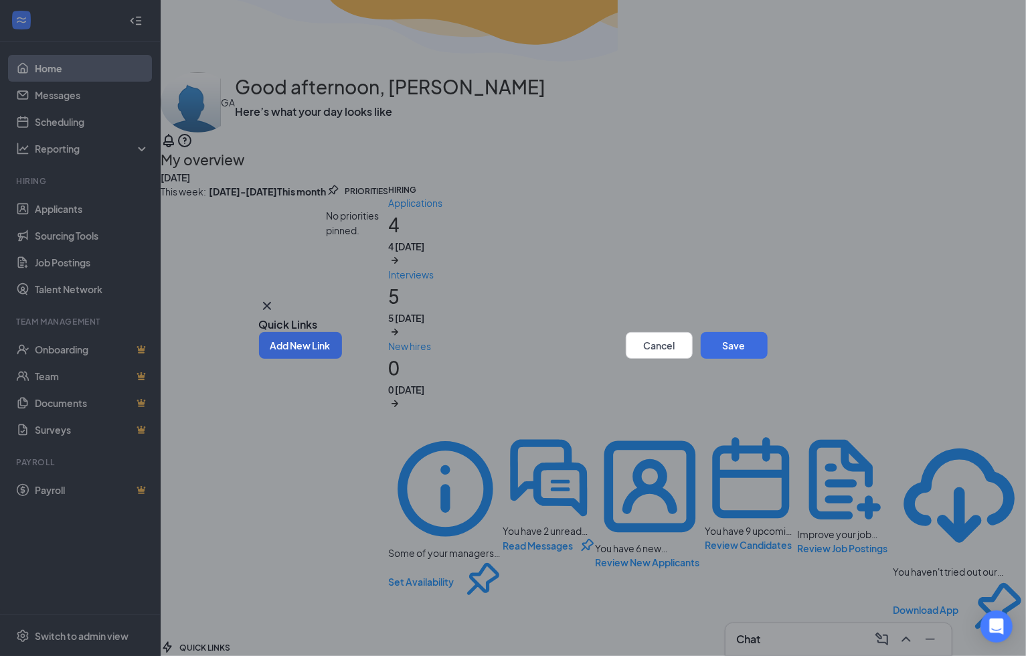
click at [339, 357] on button "Add New Link" at bounding box center [300, 345] width 83 height 27
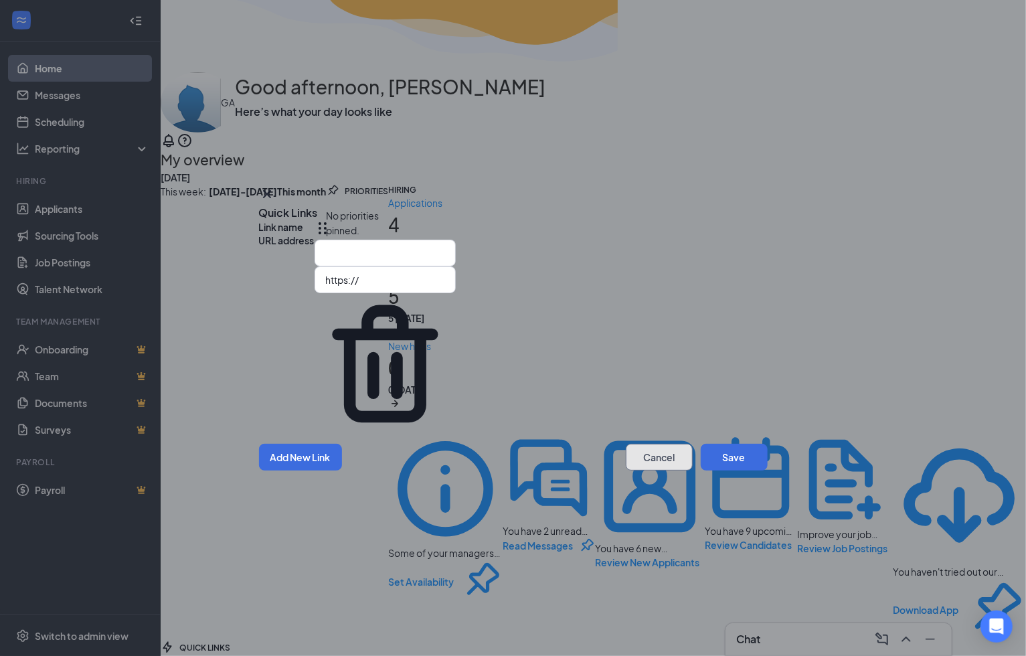
click at [644, 444] on button "Cancel" at bounding box center [659, 457] width 67 height 27
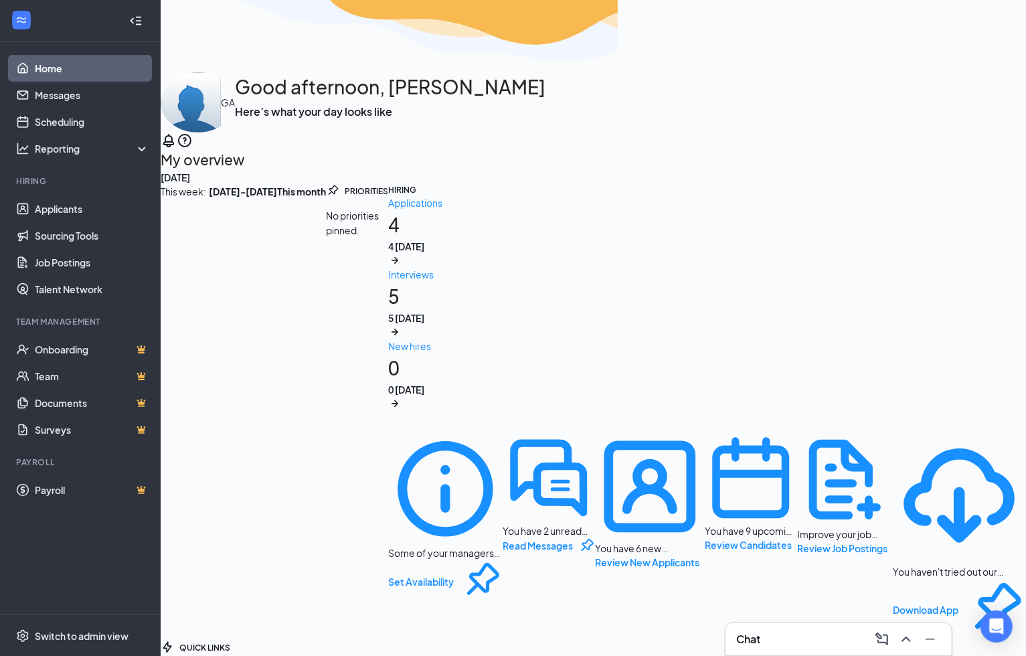
click at [326, 184] on b "This month" at bounding box center [301, 191] width 49 height 15
click at [218, 184] on div "This week : [DATE] - [DATE]" at bounding box center [219, 191] width 116 height 15
click at [460, 282] on div "Interviews" at bounding box center [707, 274] width 638 height 15
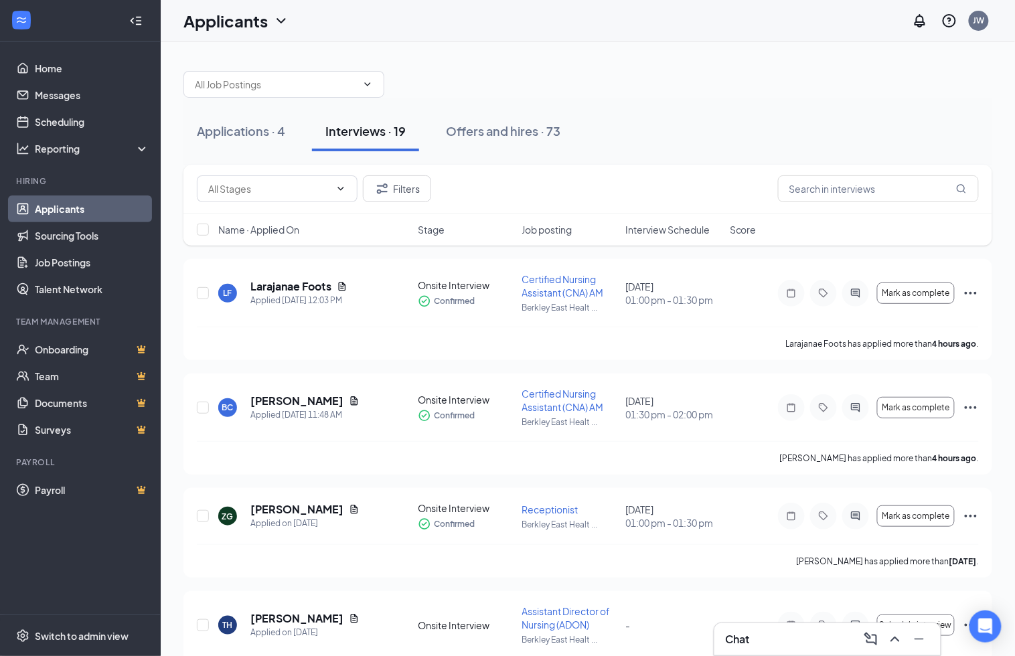
click at [666, 232] on span "Interview Schedule" at bounding box center [668, 229] width 84 height 13
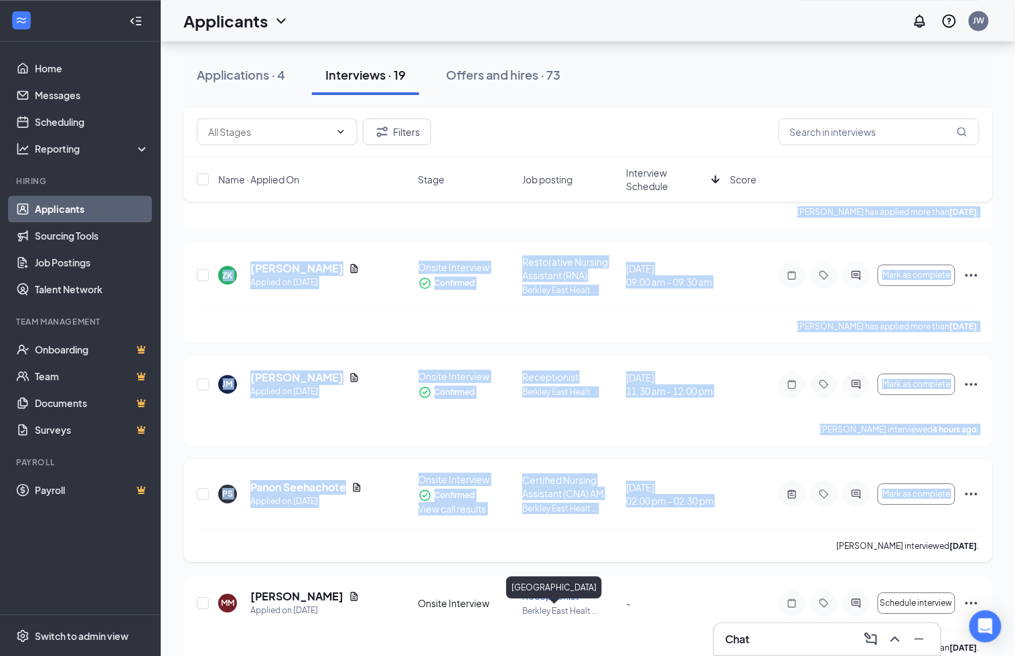
scroll to position [855, 0]
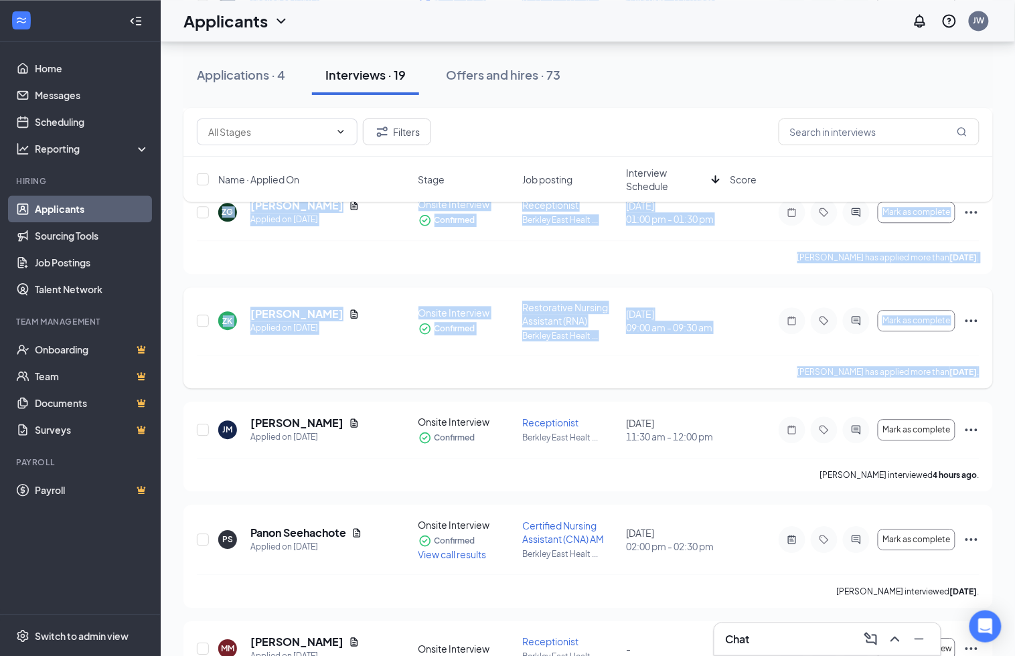
drag, startPoint x: 192, startPoint y: 376, endPoint x: 985, endPoint y: 372, distance: 793.2
click at [985, 372] on div "MM Mary Monjaraz Applied on Aug 24 Onsite Interview Rescheduled Restorative Nur…" at bounding box center [587, 432] width 809 height 2030
drag, startPoint x: 985, startPoint y: 372, endPoint x: 961, endPoint y: 371, distance: 24.1
click at [168, 217] on div "Applications · 4 Interviews · 19 Offers and hires · 73 Filters Name · Applied O…" at bounding box center [588, 324] width 855 height 2277
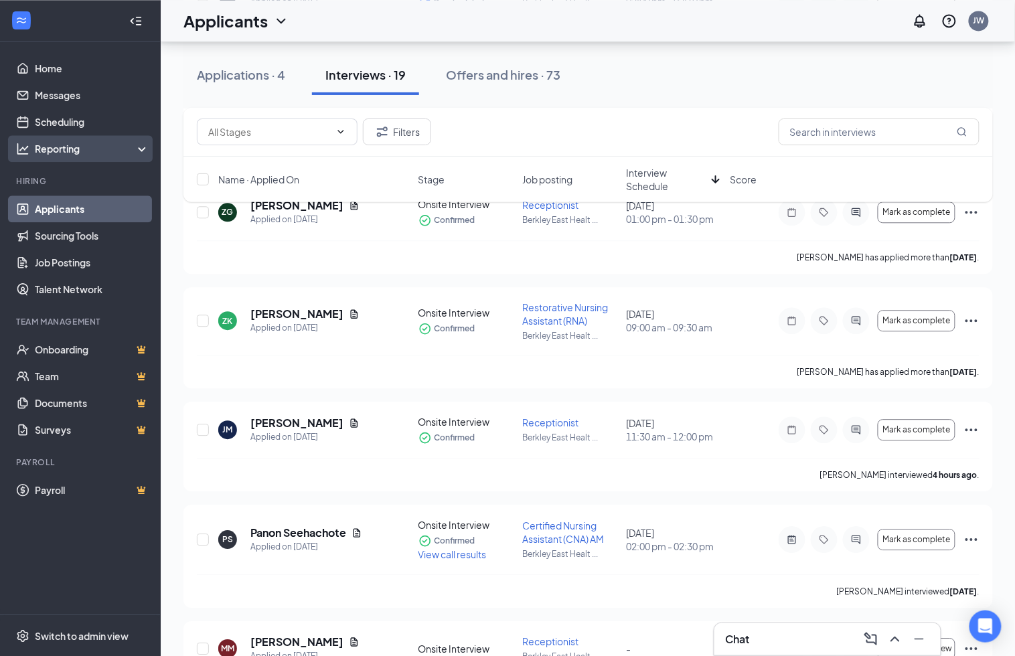
click at [87, 150] on div "Reporting" at bounding box center [92, 148] width 115 height 13
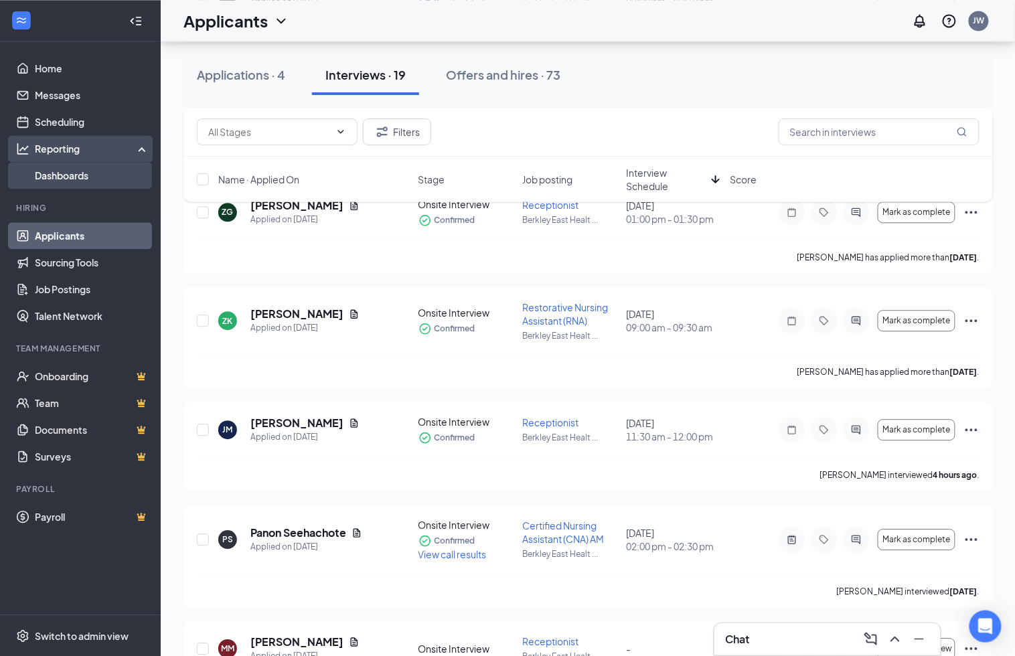
click at [48, 170] on link "Dashboards" at bounding box center [92, 175] width 114 height 27
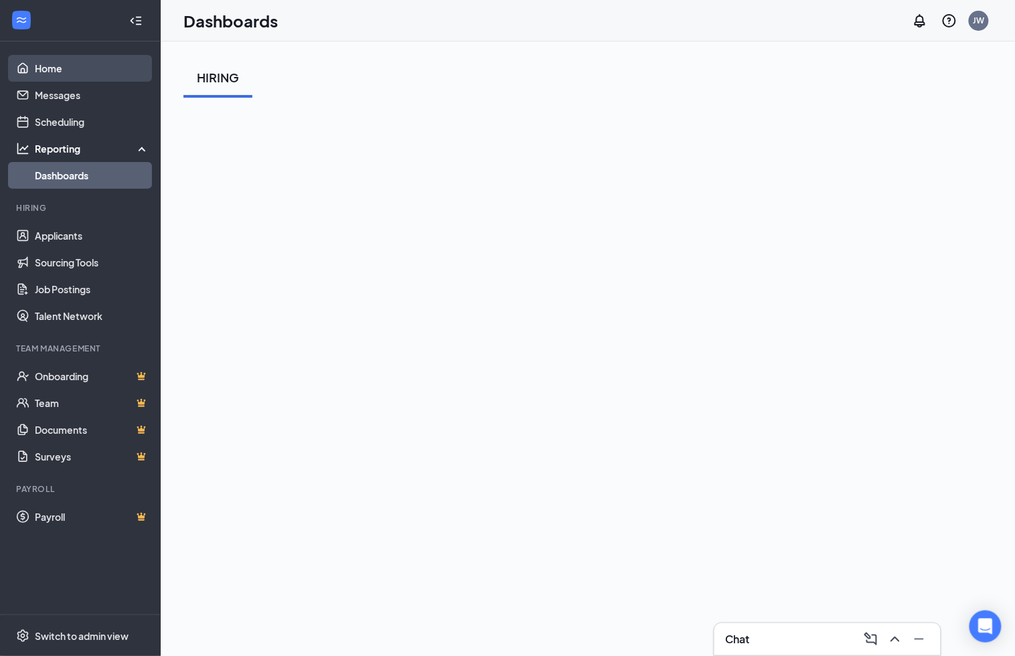
click at [58, 62] on link "Home" at bounding box center [92, 68] width 114 height 27
